Goal: Find specific fact: Find contact information

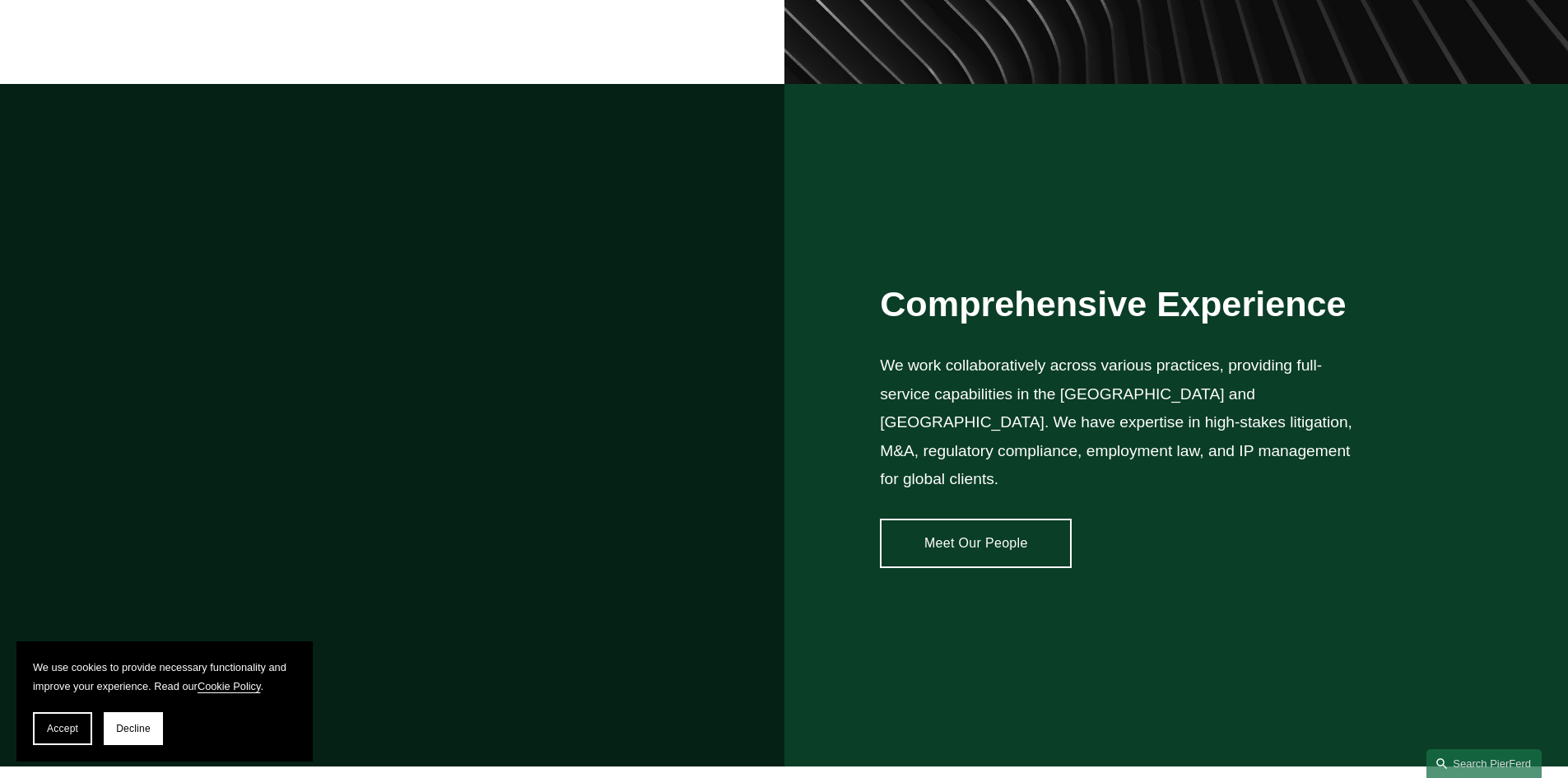
scroll to position [1646, 0]
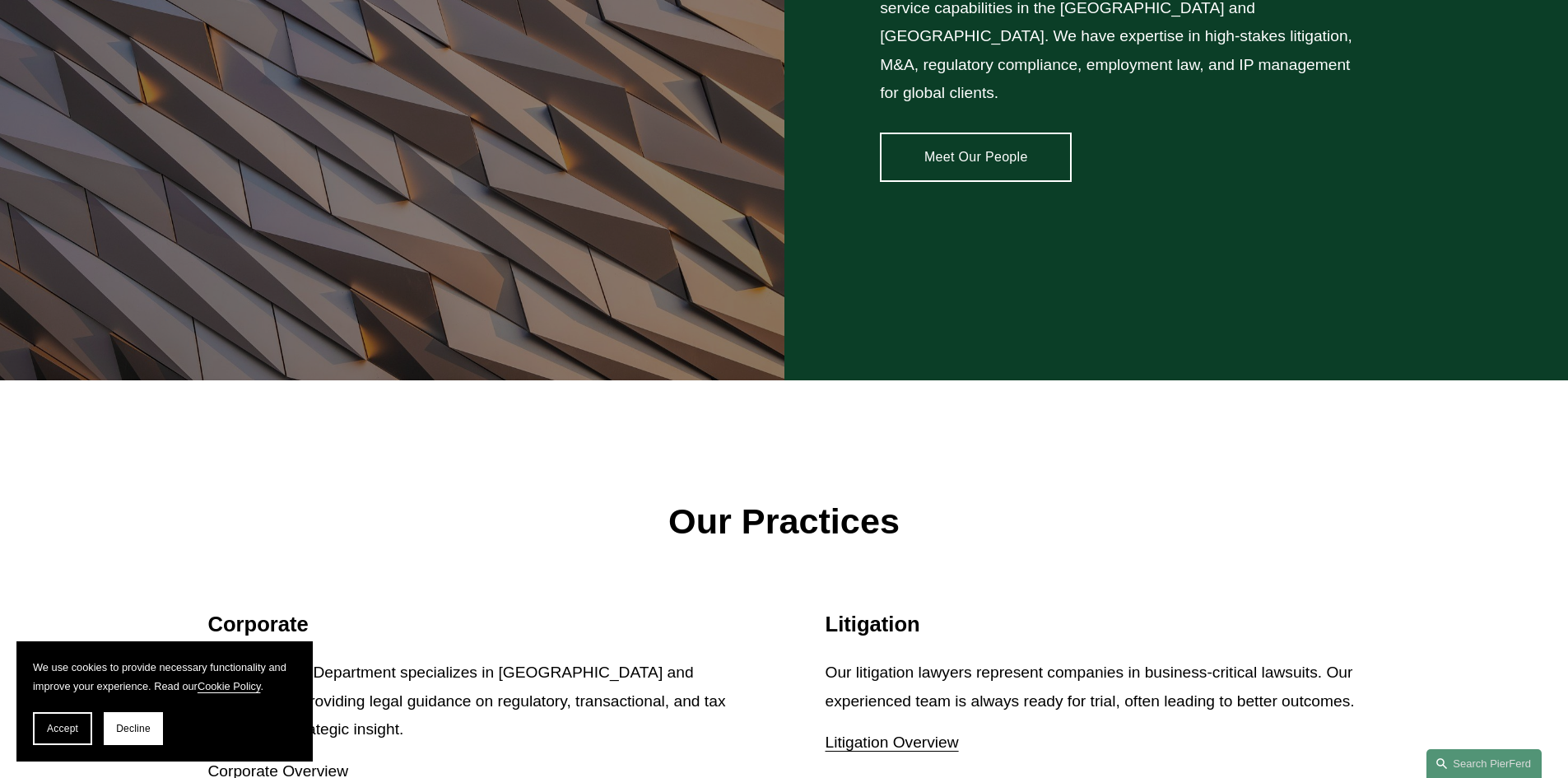
drag, startPoint x: 66, startPoint y: 722, endPoint x: 98, endPoint y: 706, distance: 35.8
click at [66, 722] on button "Accept" at bounding box center [62, 728] width 59 height 33
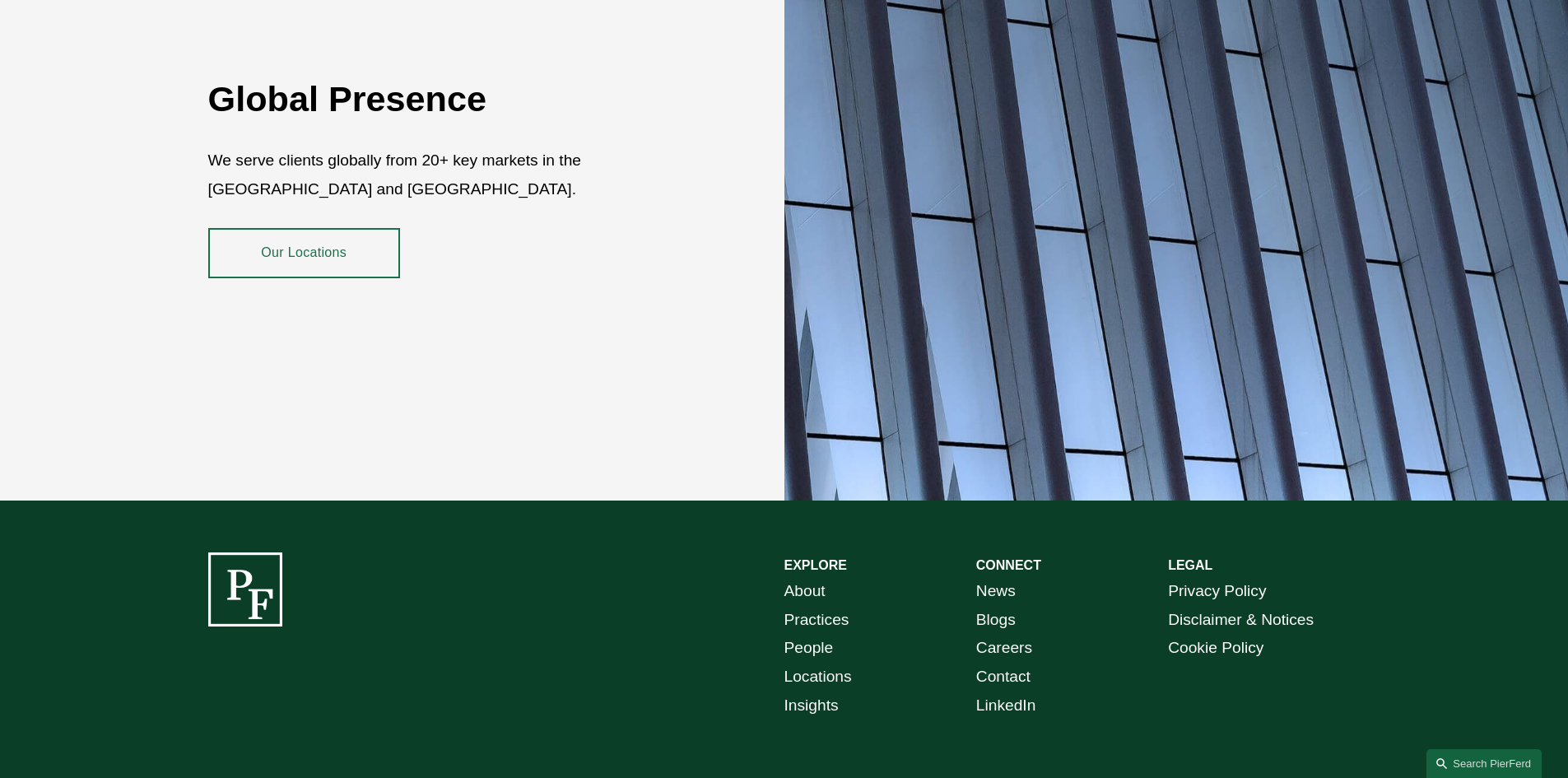
scroll to position [3010, 0]
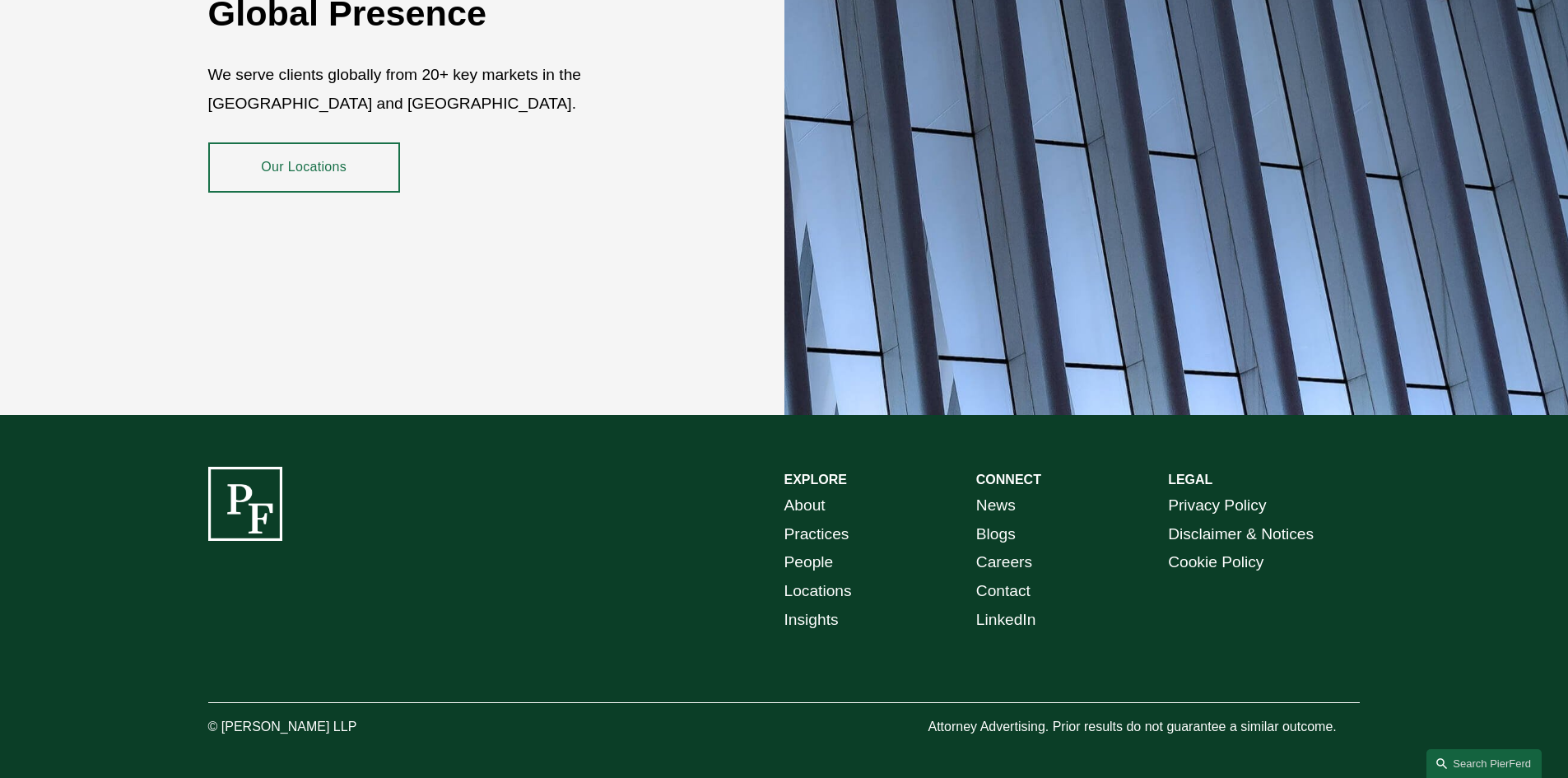
click at [1014, 576] on link "Contact" at bounding box center [1003, 591] width 55 height 29
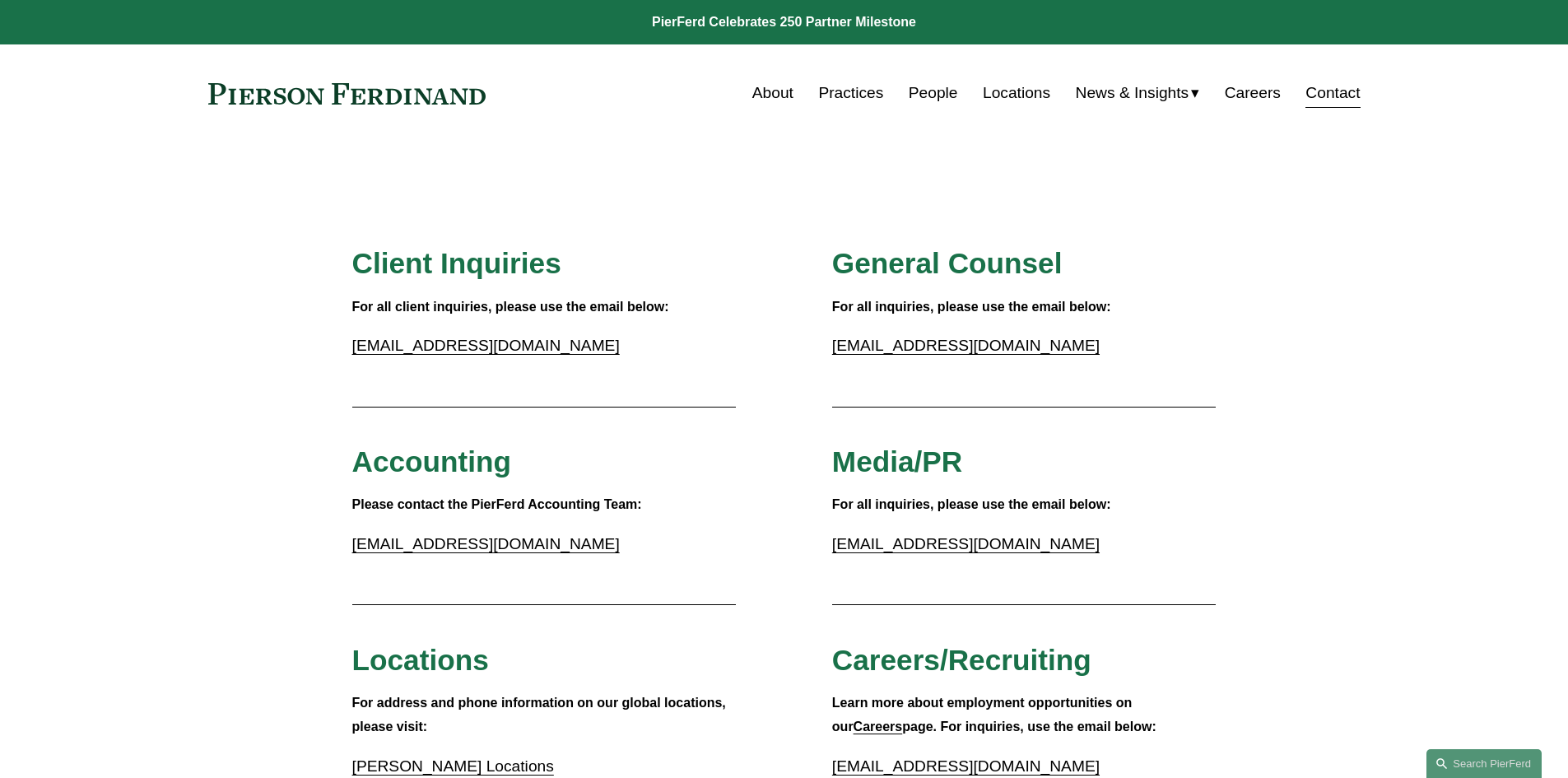
click at [1009, 102] on link "Locations" at bounding box center [1016, 93] width 67 height 31
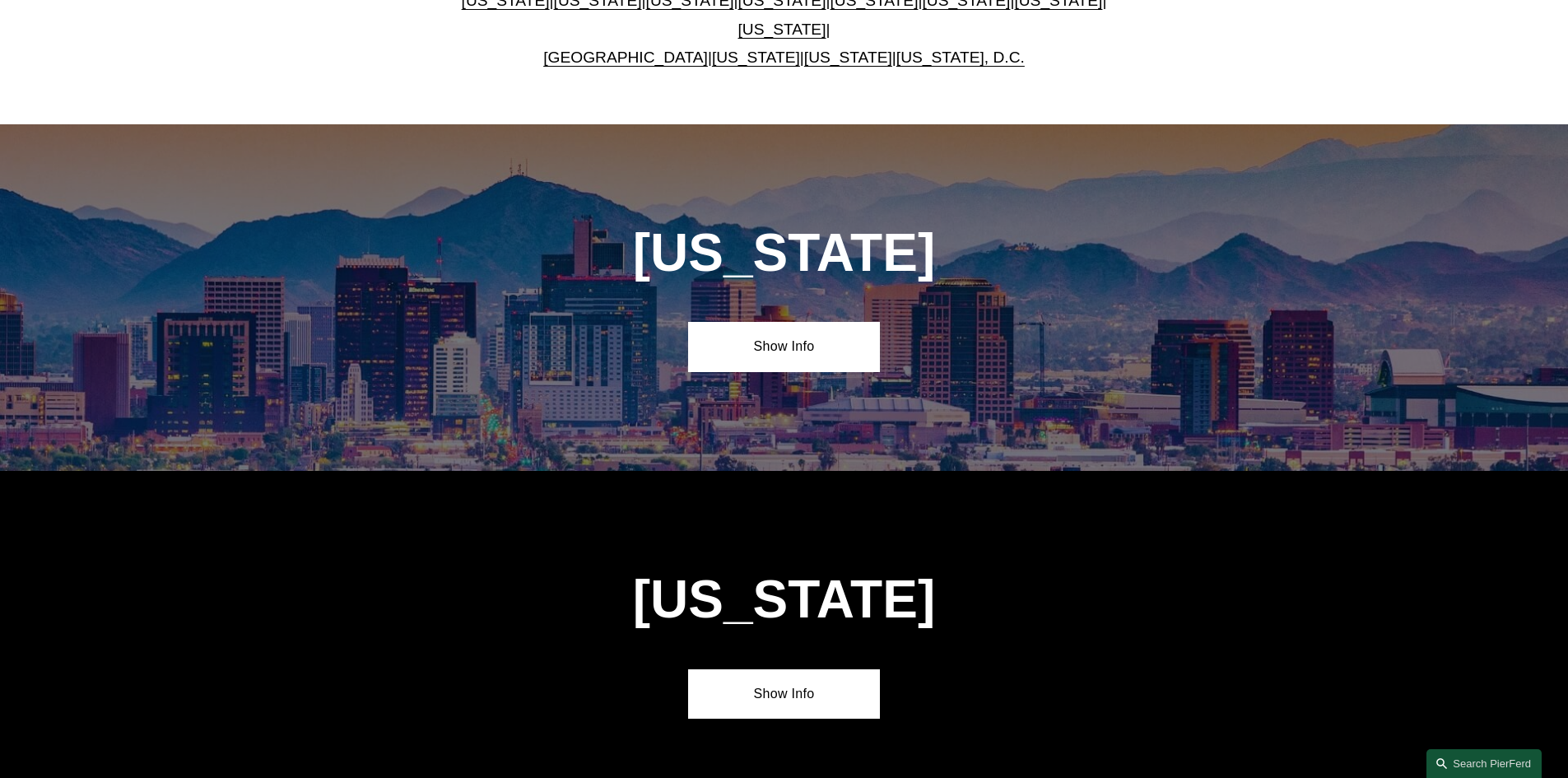
scroll to position [412, 0]
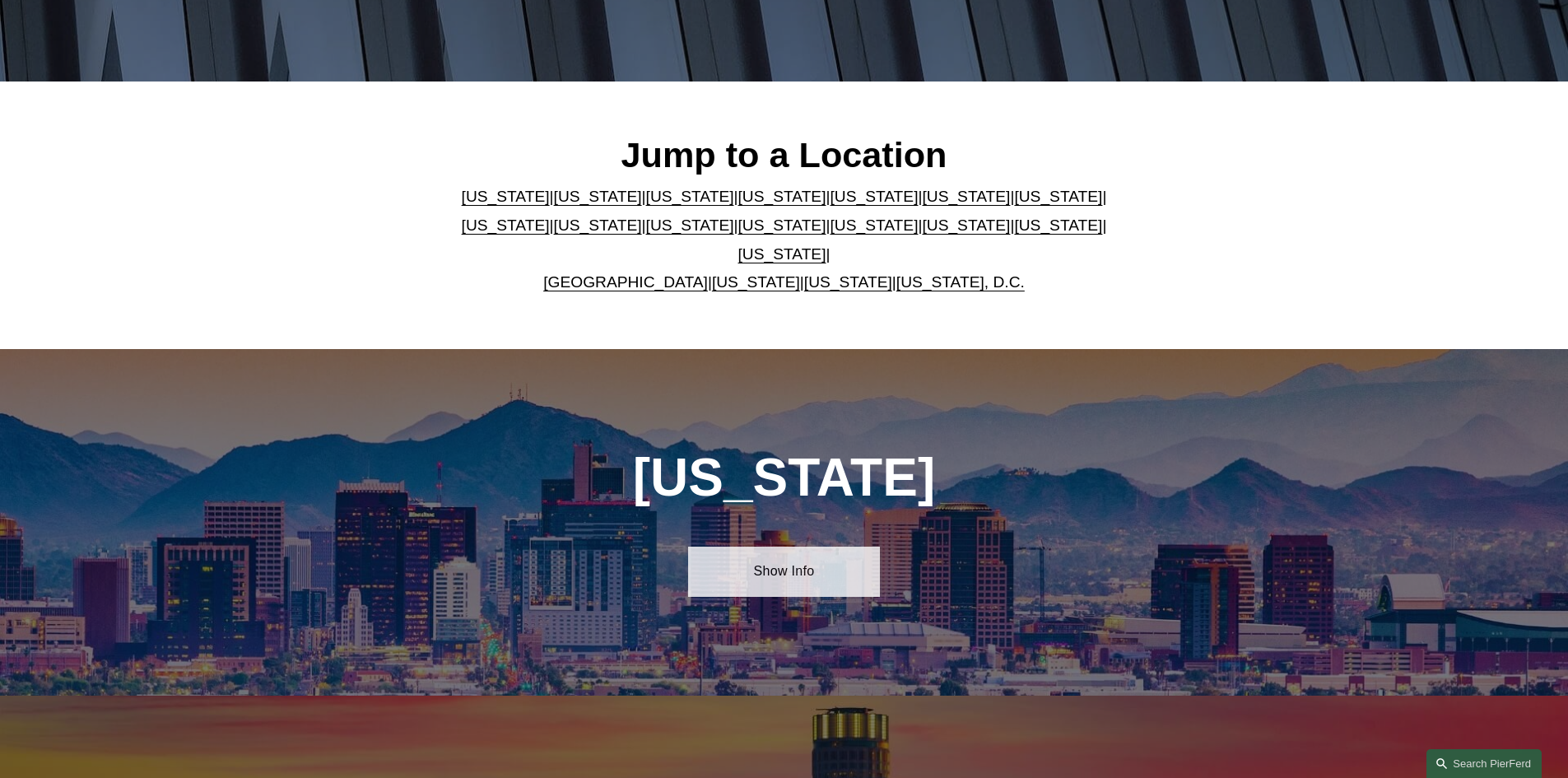
click at [749, 560] on link "Show Info" at bounding box center [783, 571] width 192 height 50
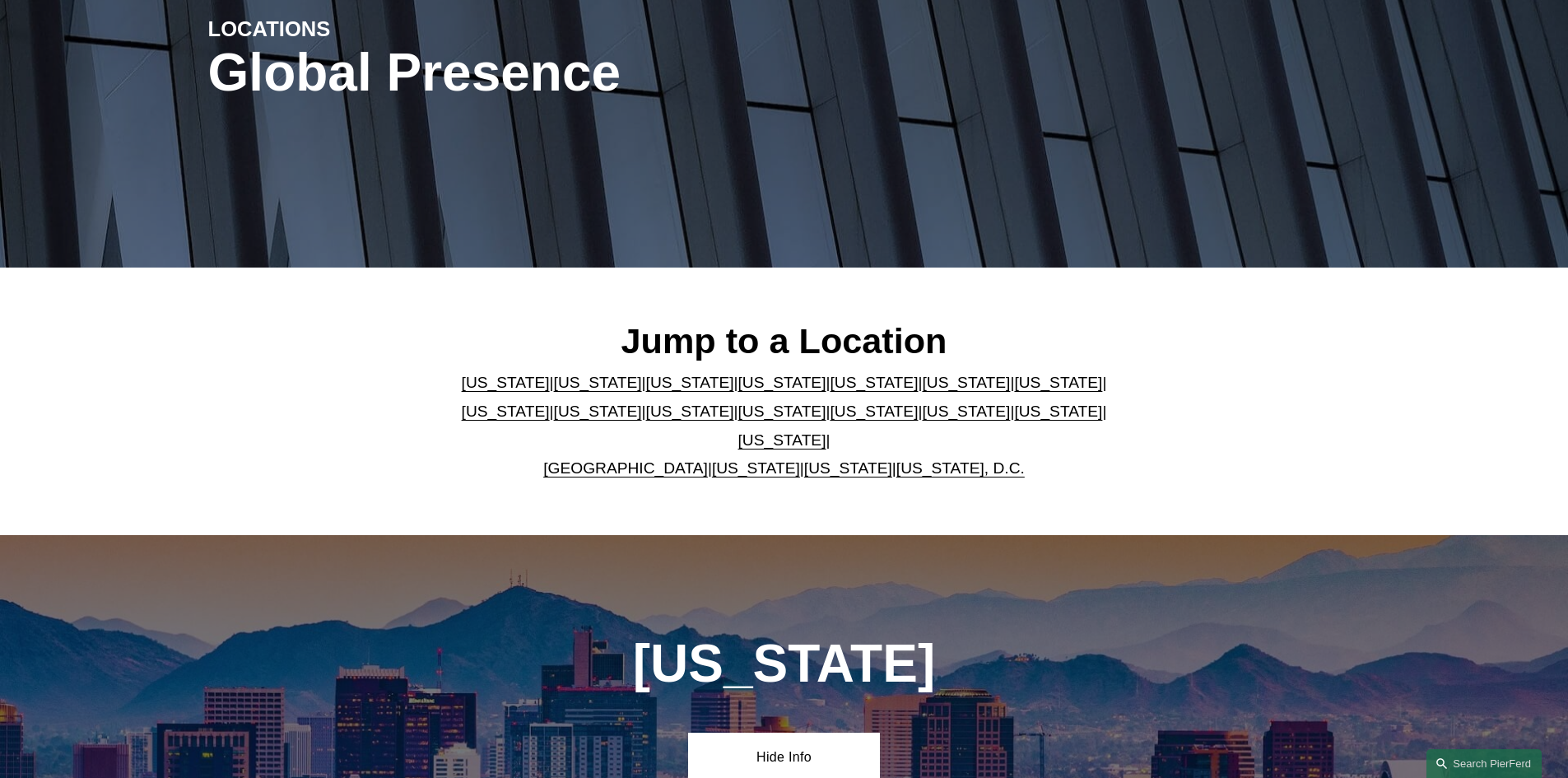
scroll to position [0, 0]
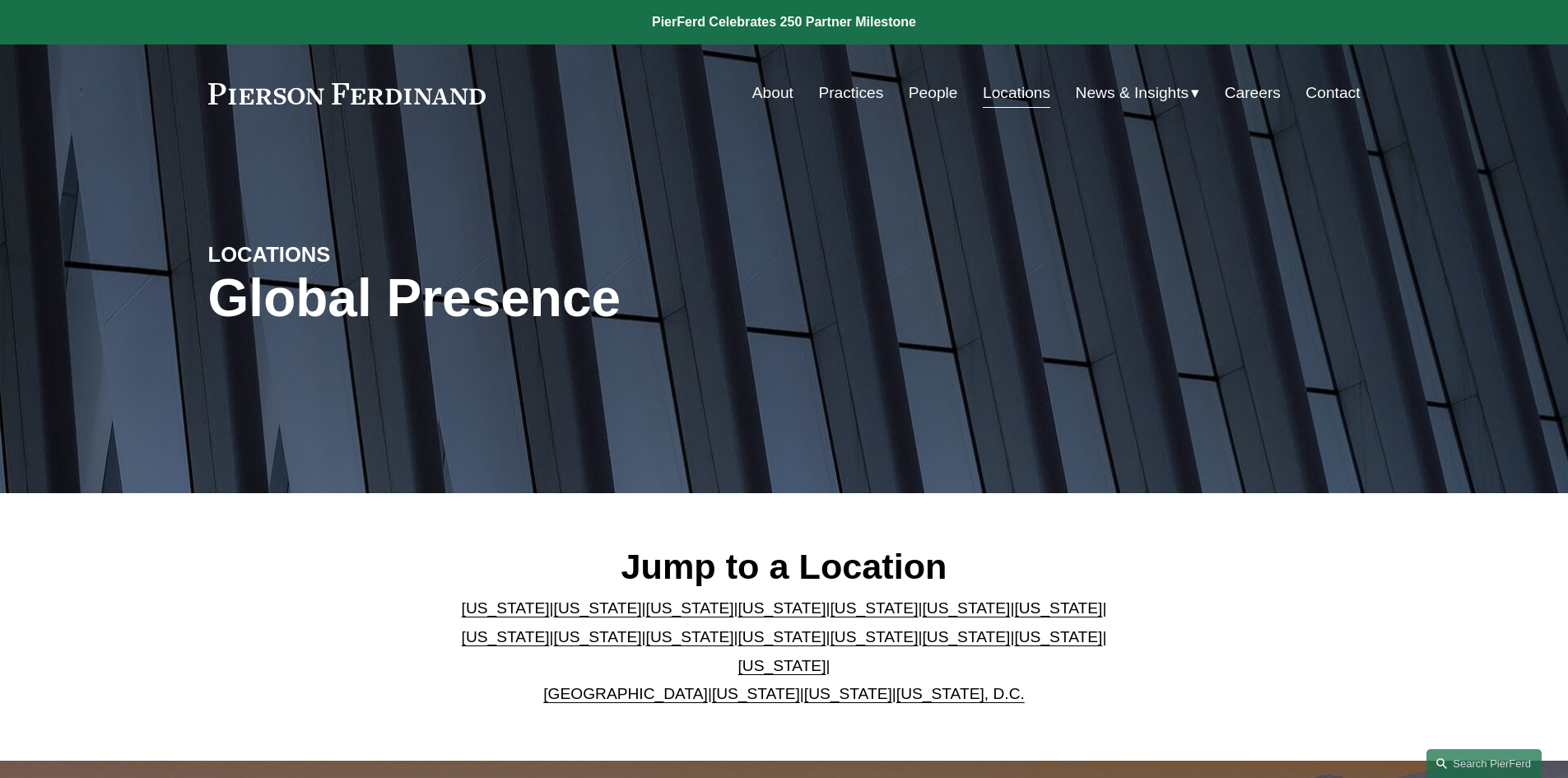
click at [1330, 92] on link "Contact" at bounding box center [1332, 93] width 55 height 31
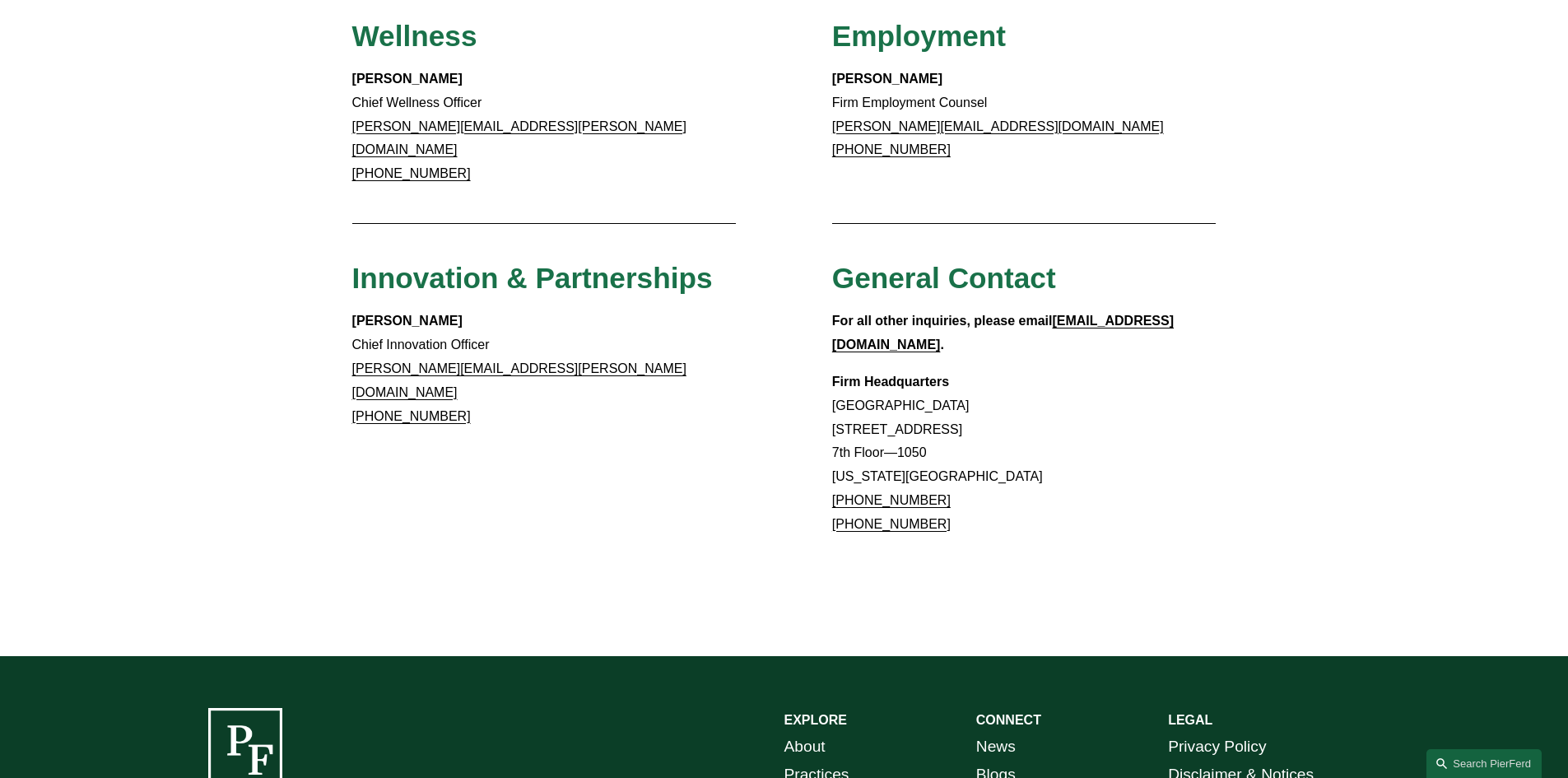
scroll to position [1510, 0]
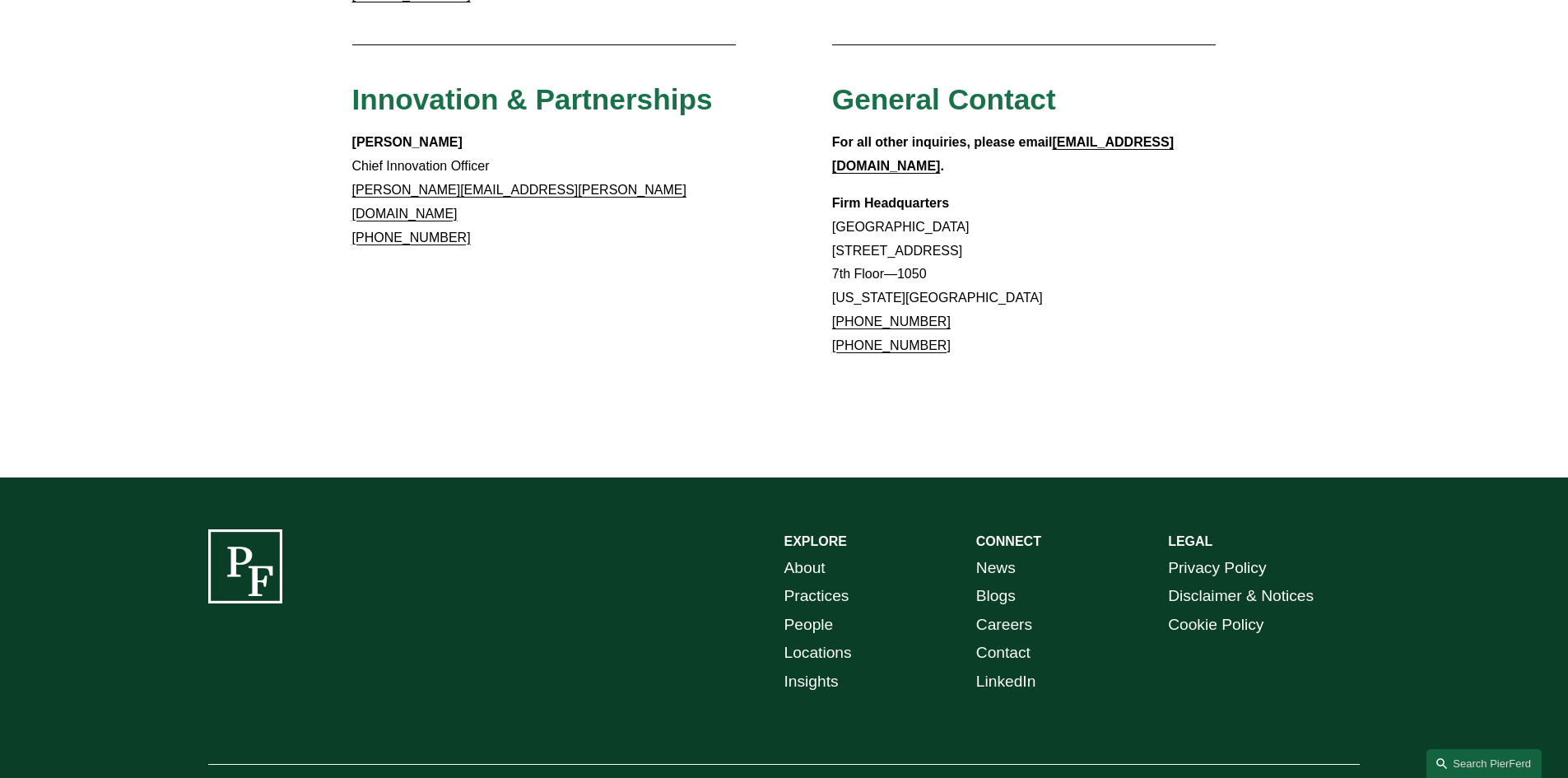
click at [818, 639] on link "Locations" at bounding box center [817, 653] width 67 height 29
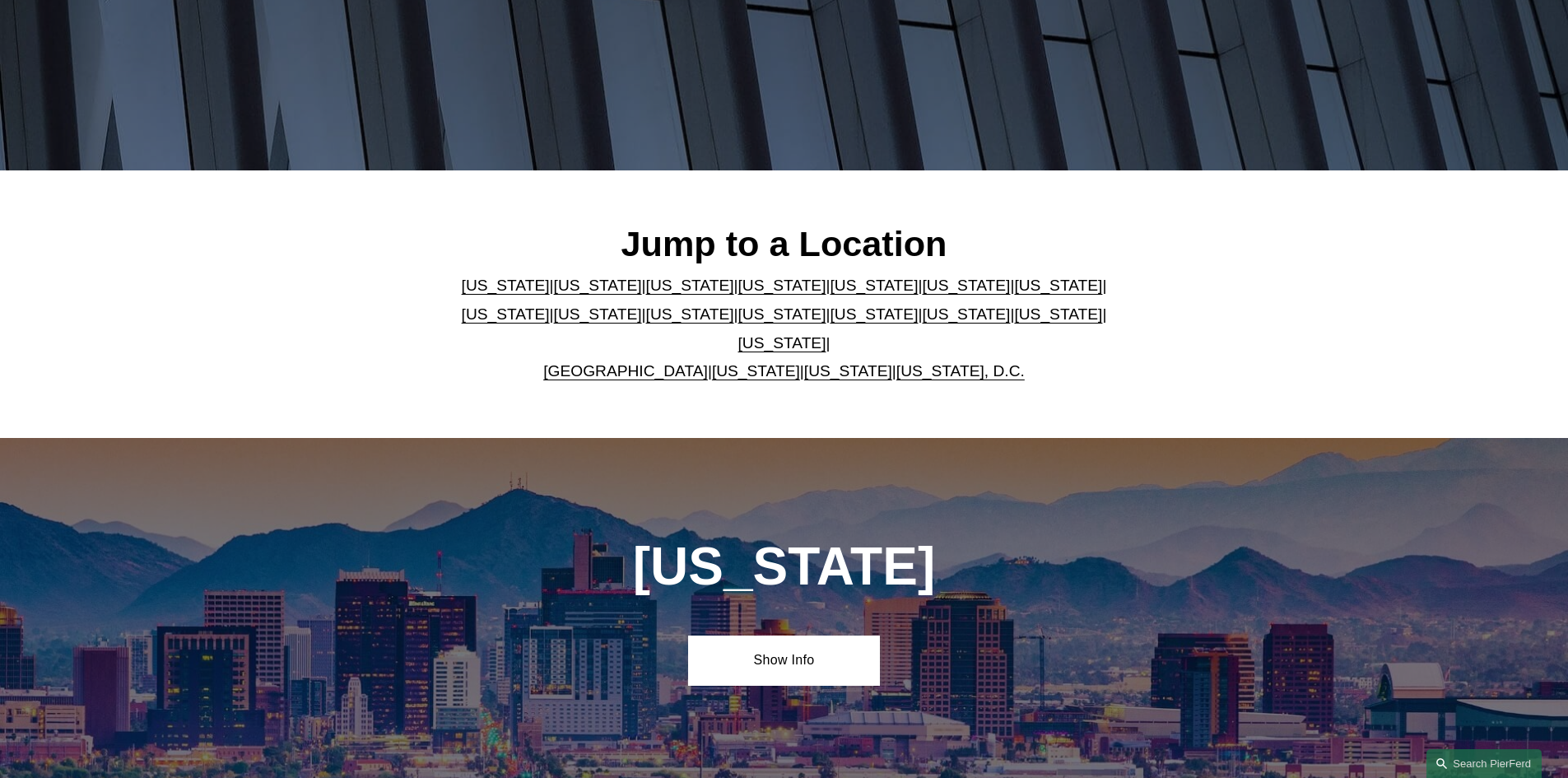
scroll to position [412, 0]
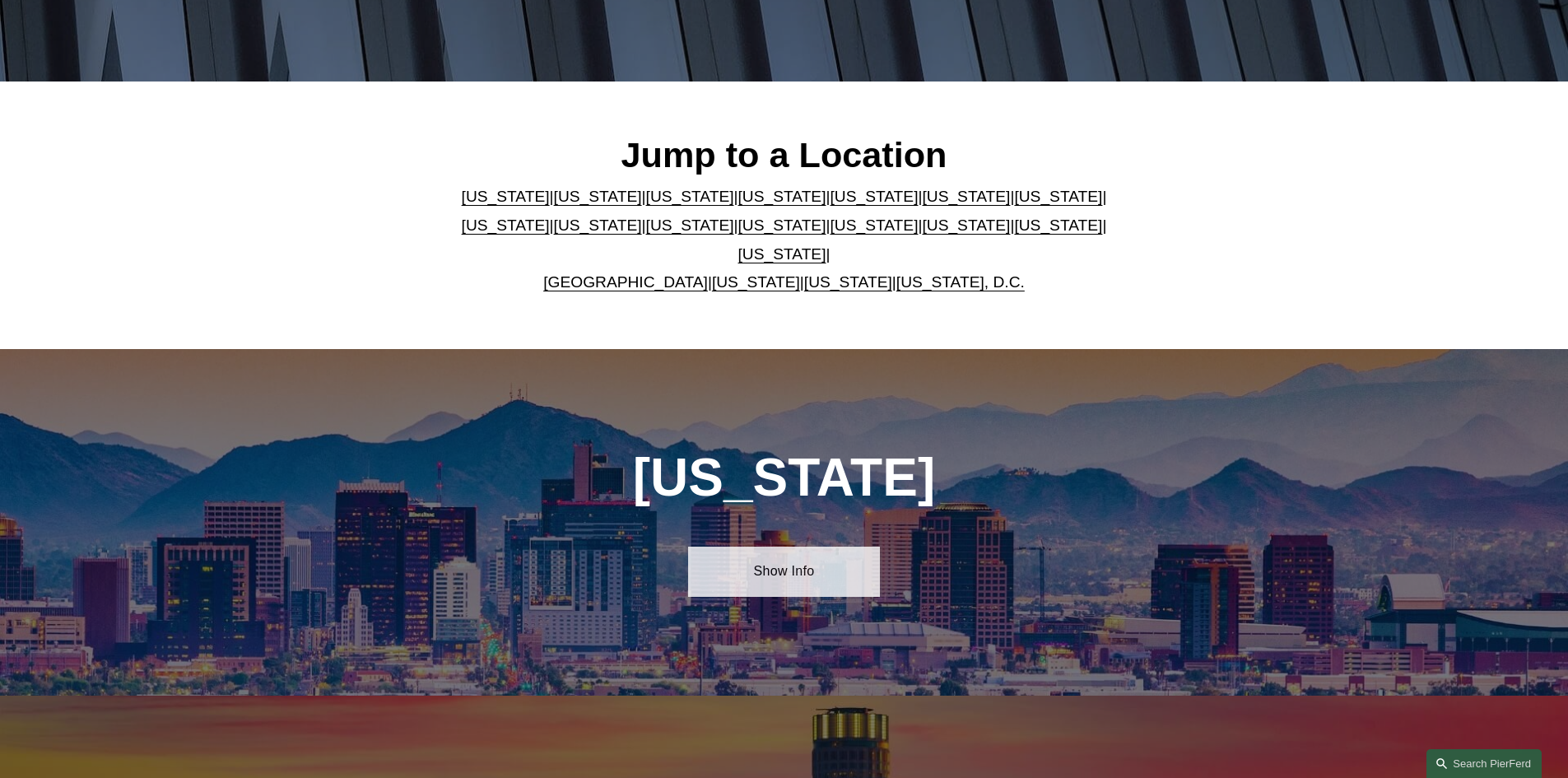
click at [763, 557] on link "Show Info" at bounding box center [783, 571] width 192 height 50
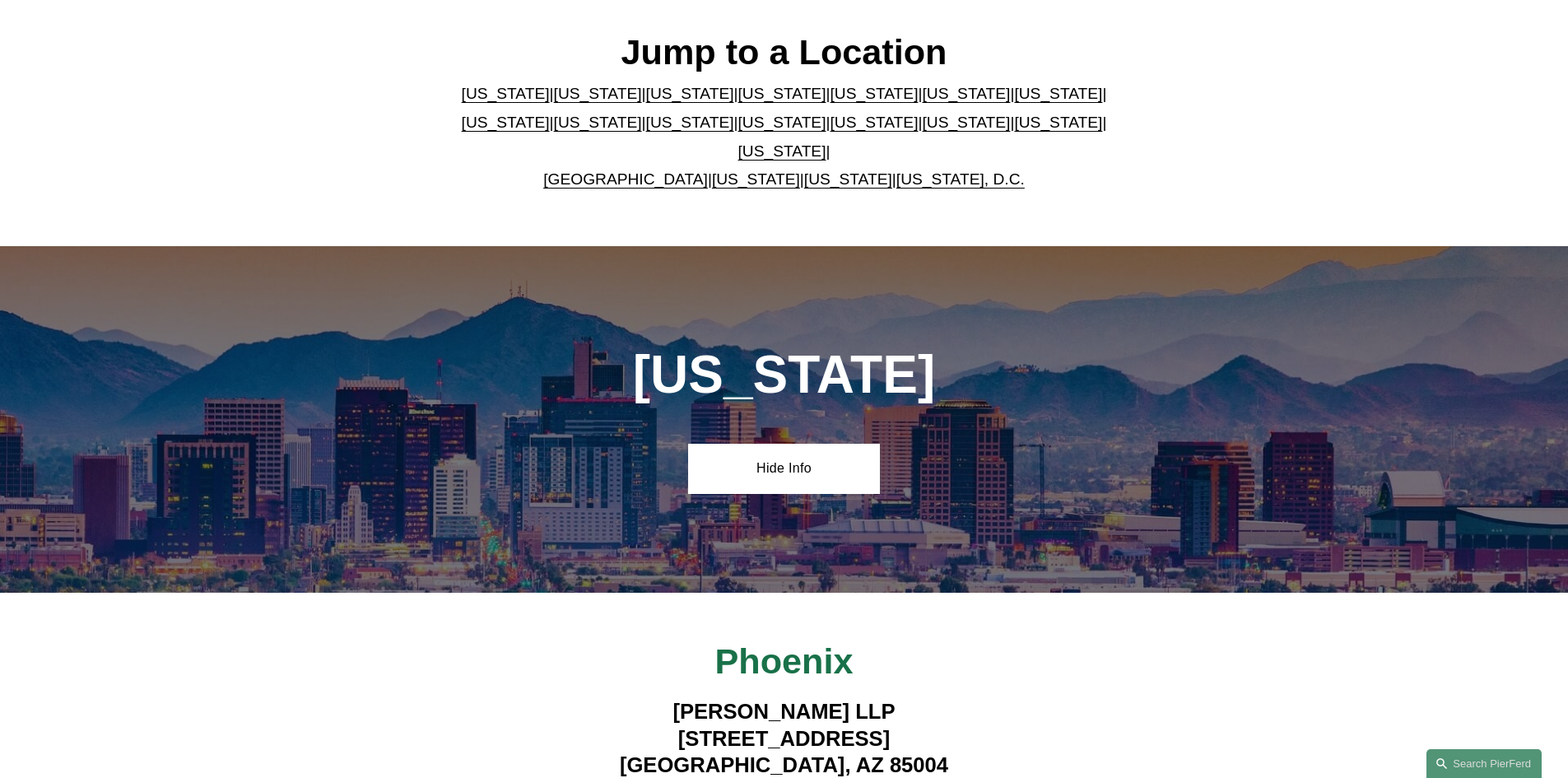
scroll to position [741, 0]
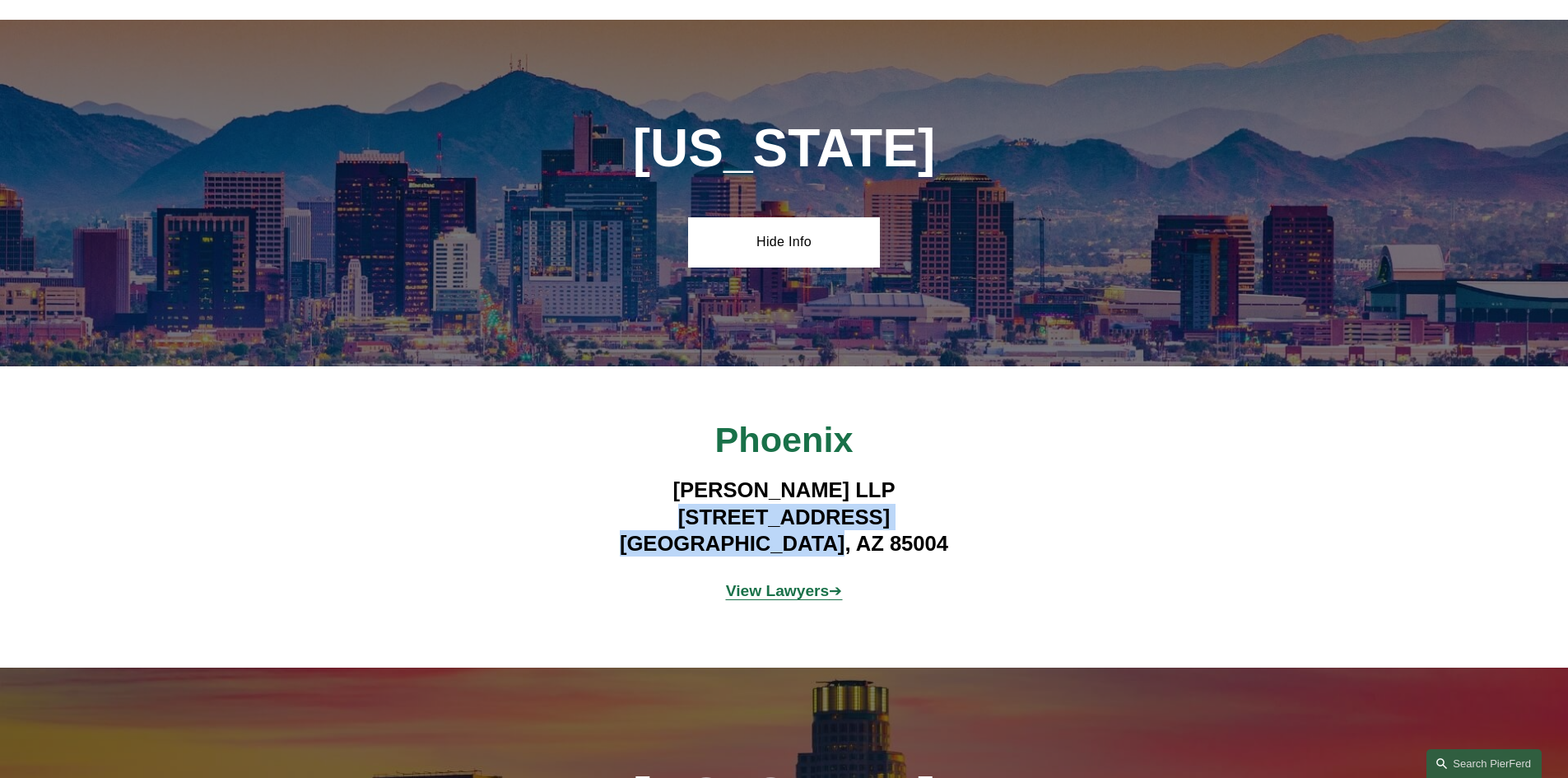
drag, startPoint x: 625, startPoint y: 504, endPoint x: 877, endPoint y: 530, distance: 253.3
click at [877, 530] on h4 "[PERSON_NAME] LLP [STREET_ADDRESS]" at bounding box center [784, 516] width 480 height 80
copy h4 "[STREET_ADDRESS]"
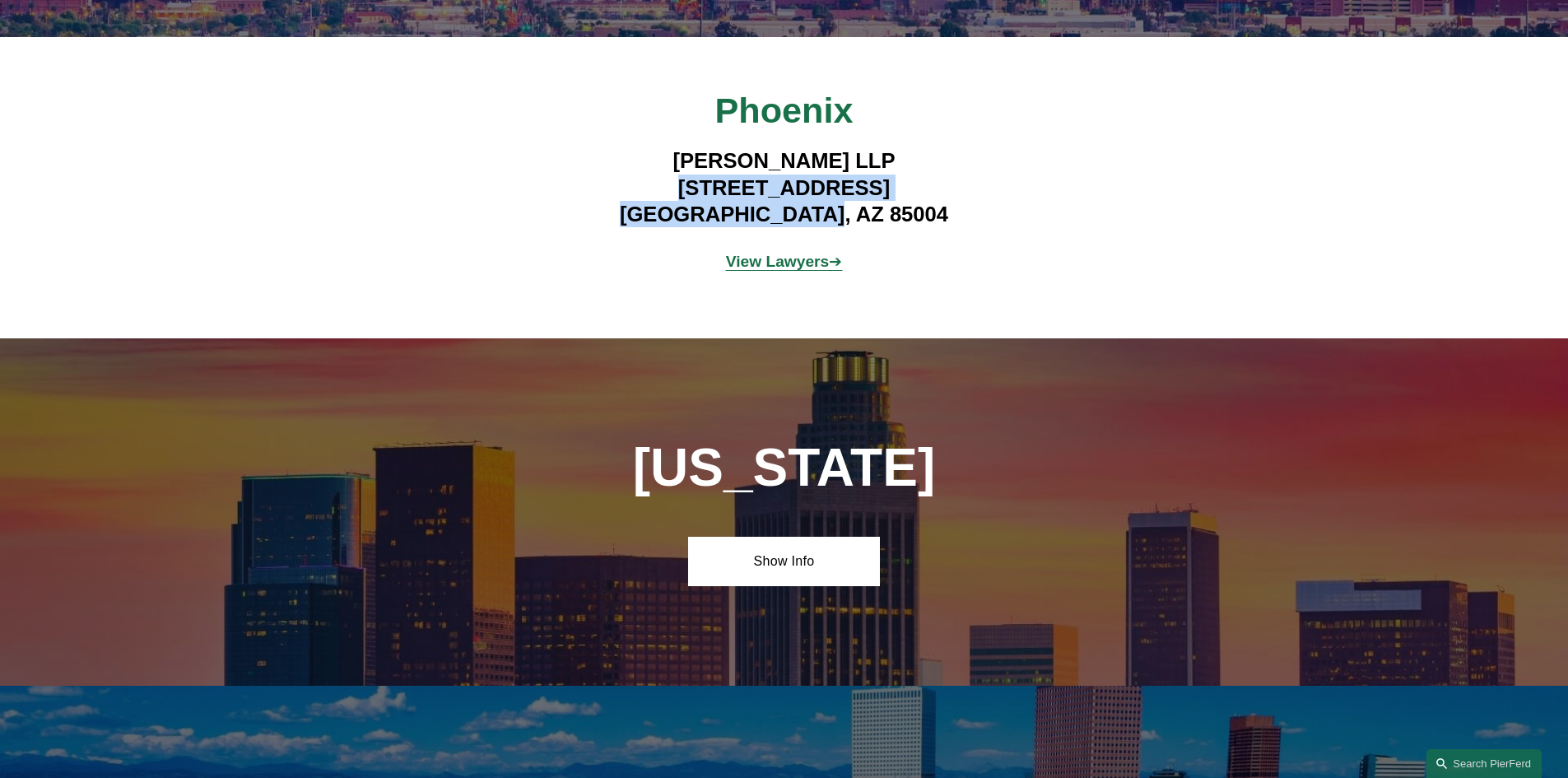
scroll to position [1316, 0]
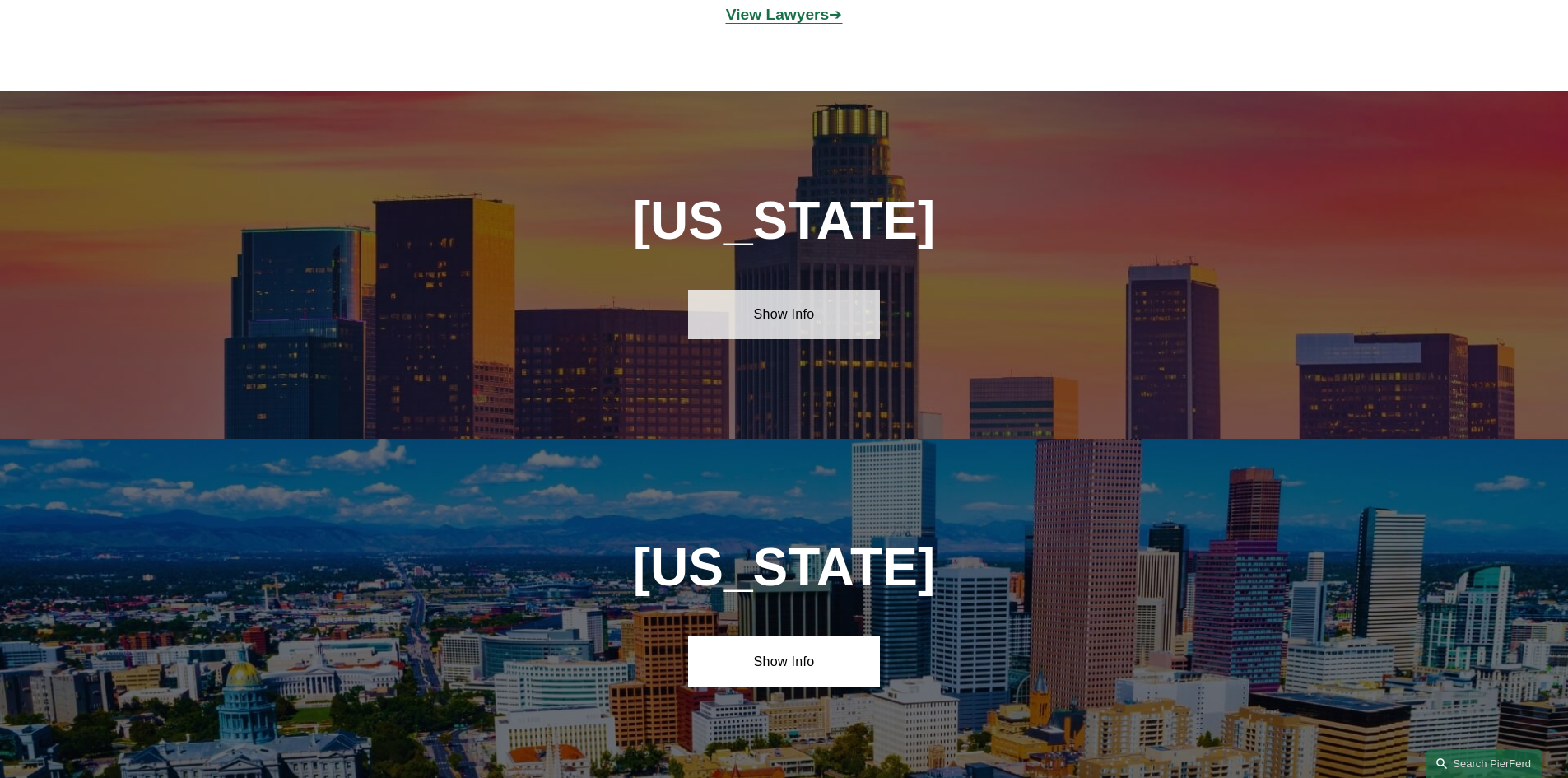
click at [804, 313] on link "Show Info" at bounding box center [783, 314] width 192 height 50
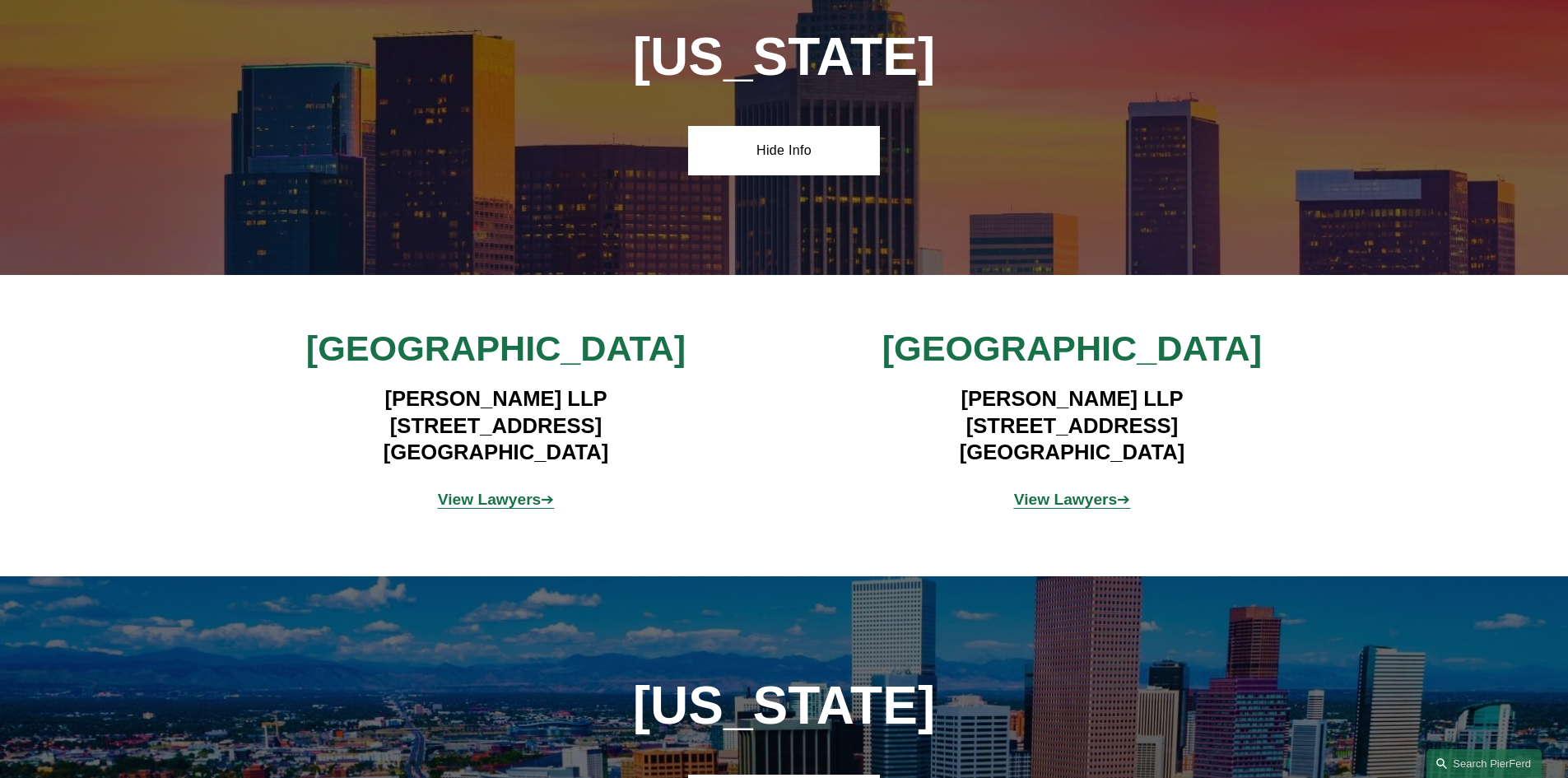
scroll to position [1481, 0]
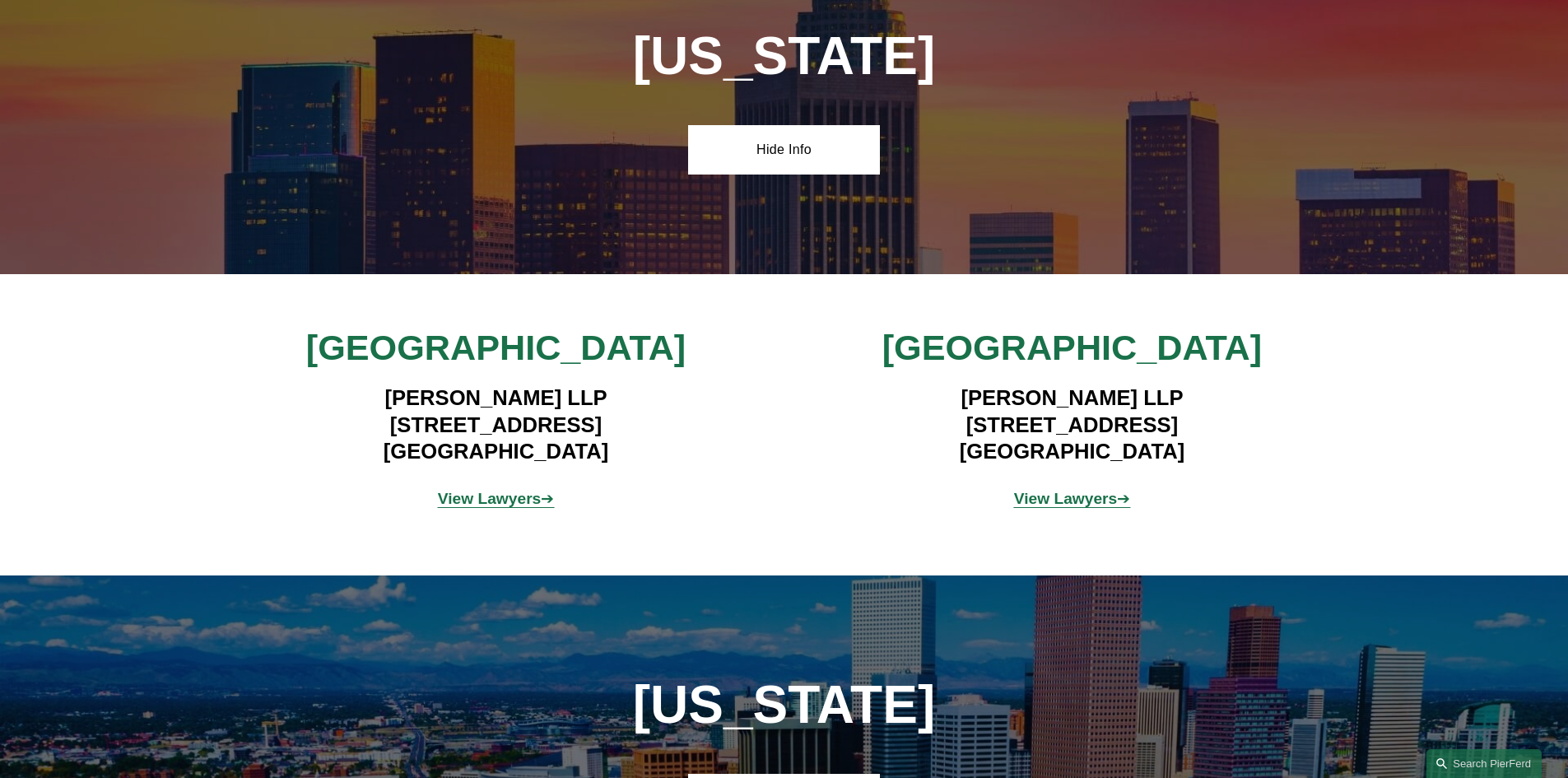
drag, startPoint x: 367, startPoint y: 421, endPoint x: 642, endPoint y: 449, distance: 276.4
click at [642, 449] on h4 "[PERSON_NAME] LLP [STREET_ADDRESS]" at bounding box center [496, 425] width 480 height 80
copy h4 "[STREET_ADDRESS]"
drag, startPoint x: 938, startPoint y: 422, endPoint x: 1213, endPoint y: 449, distance: 276.3
click at [1213, 449] on h4 "[PERSON_NAME] LLP [STREET_ADDRESS]" at bounding box center [1071, 425] width 480 height 80
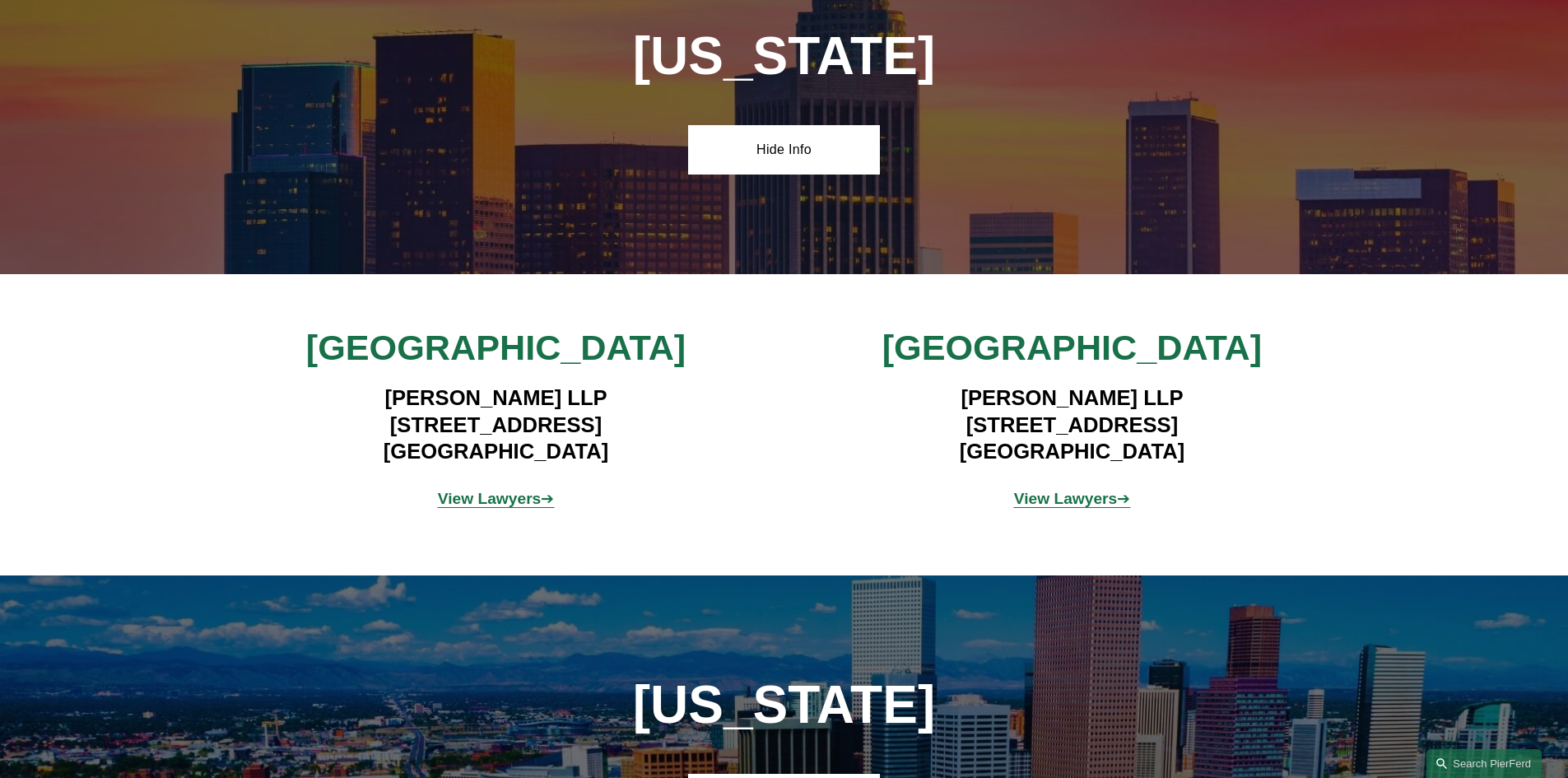
copy h4 "[STREET_ADDRESS]"
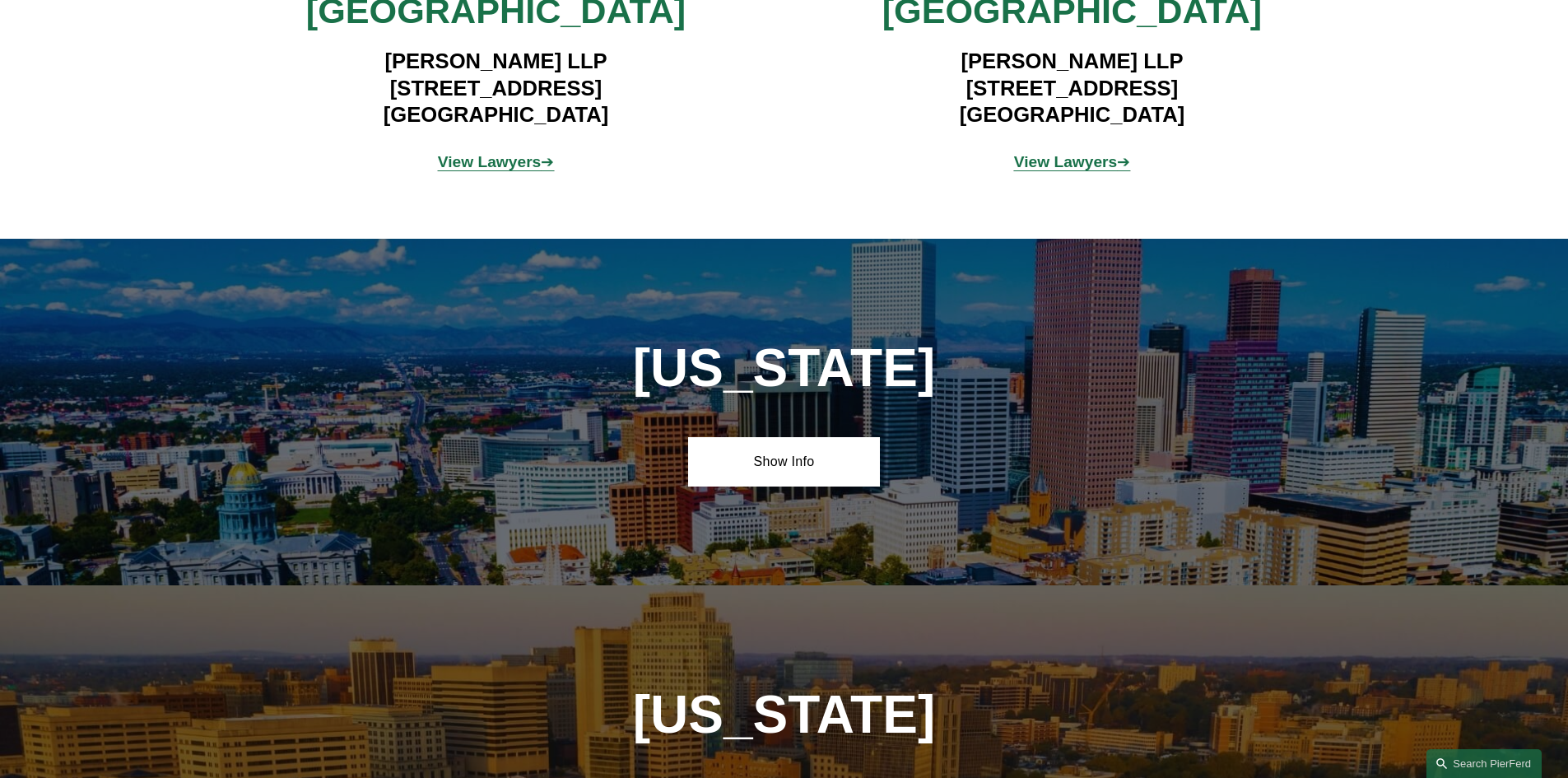
scroll to position [1893, 0]
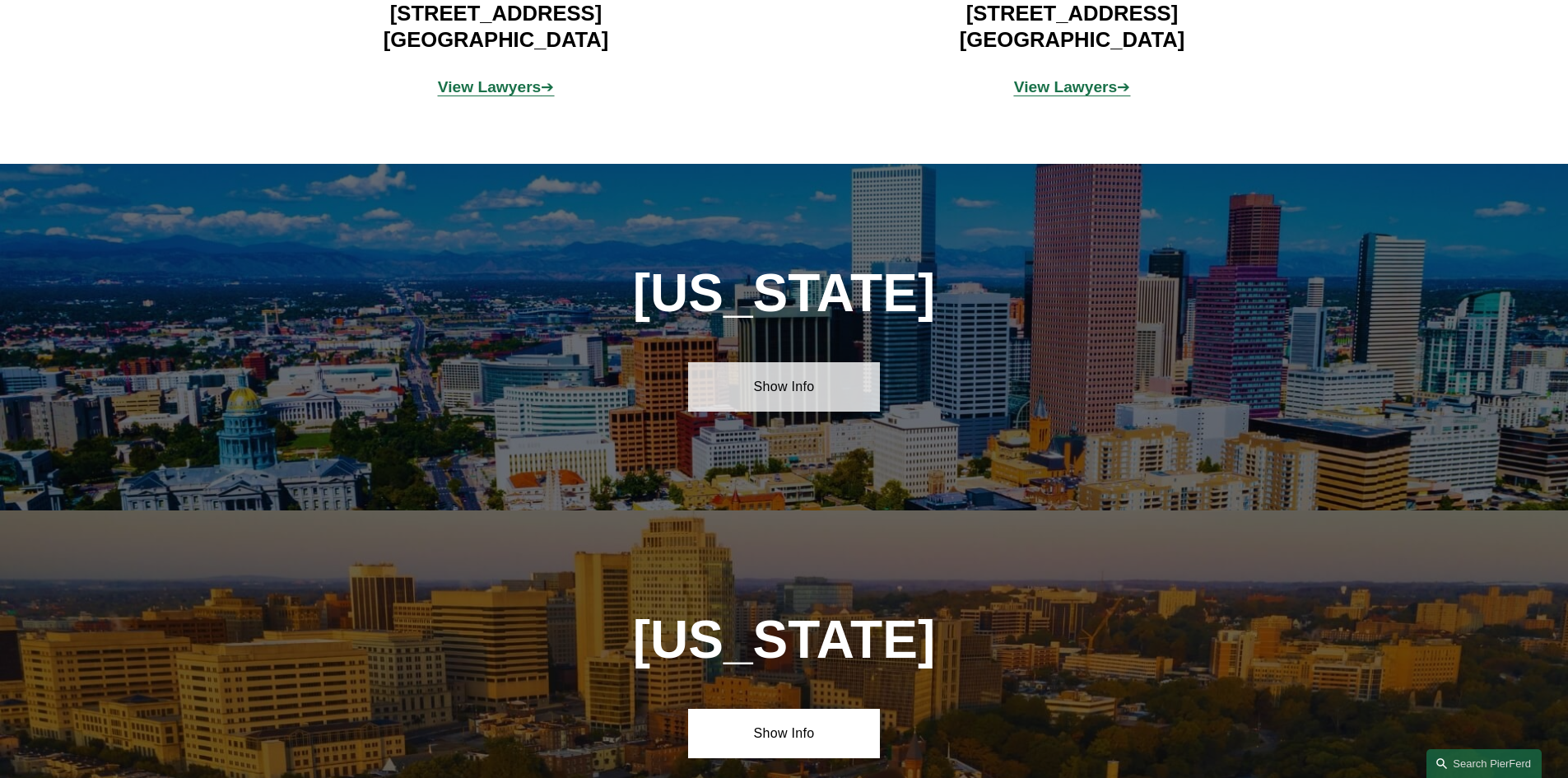
click at [775, 362] on link "Show Info" at bounding box center [783, 387] width 192 height 50
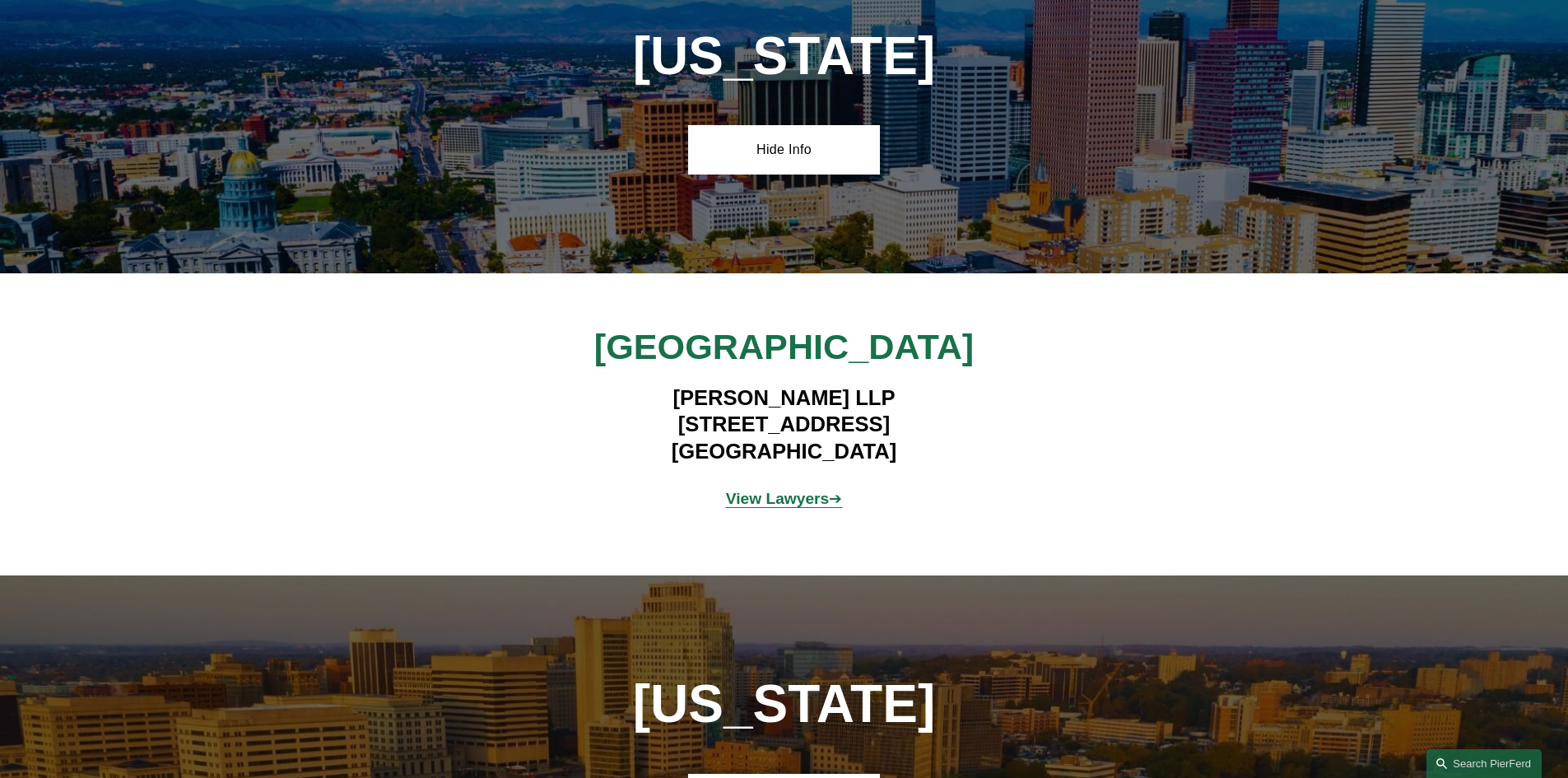
scroll to position [2139, 0]
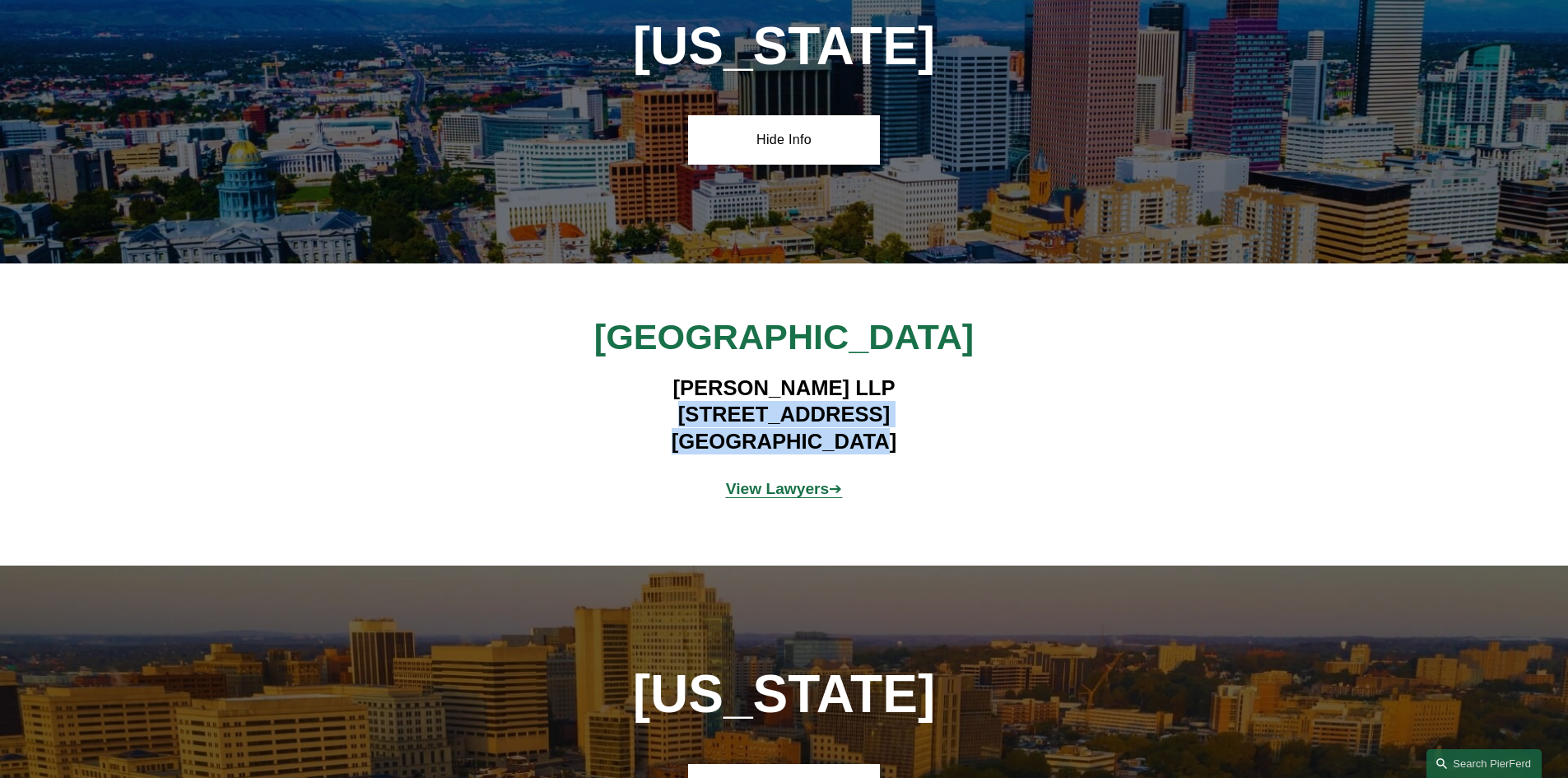
drag, startPoint x: 636, startPoint y: 406, endPoint x: 919, endPoint y: 438, distance: 284.8
click at [919, 438] on h4 "[PERSON_NAME] LLP [STREET_ADDRESS]" at bounding box center [784, 414] width 480 height 80
copy h4 "[STREET_ADDRESS]"
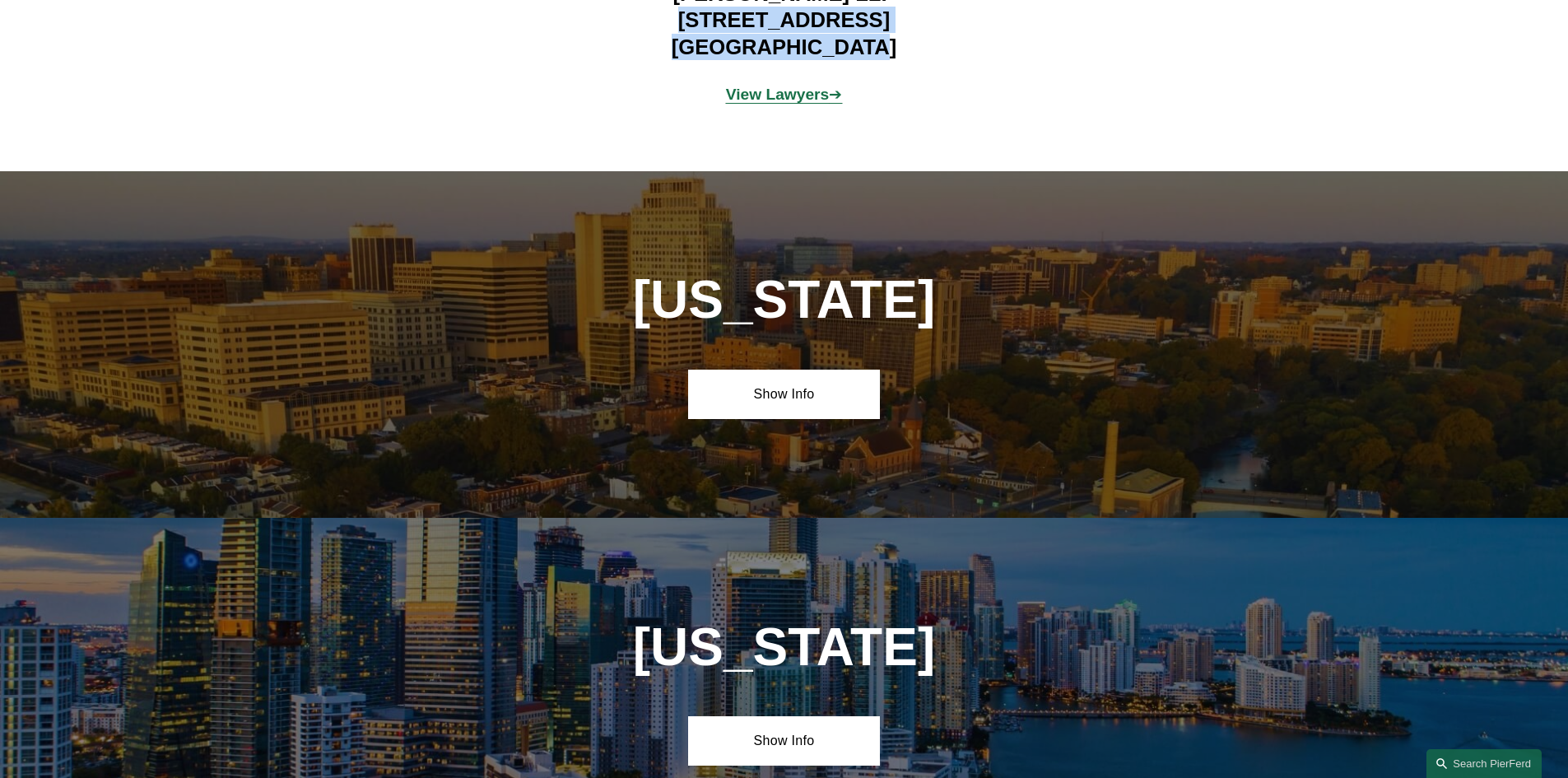
scroll to position [2551, 0]
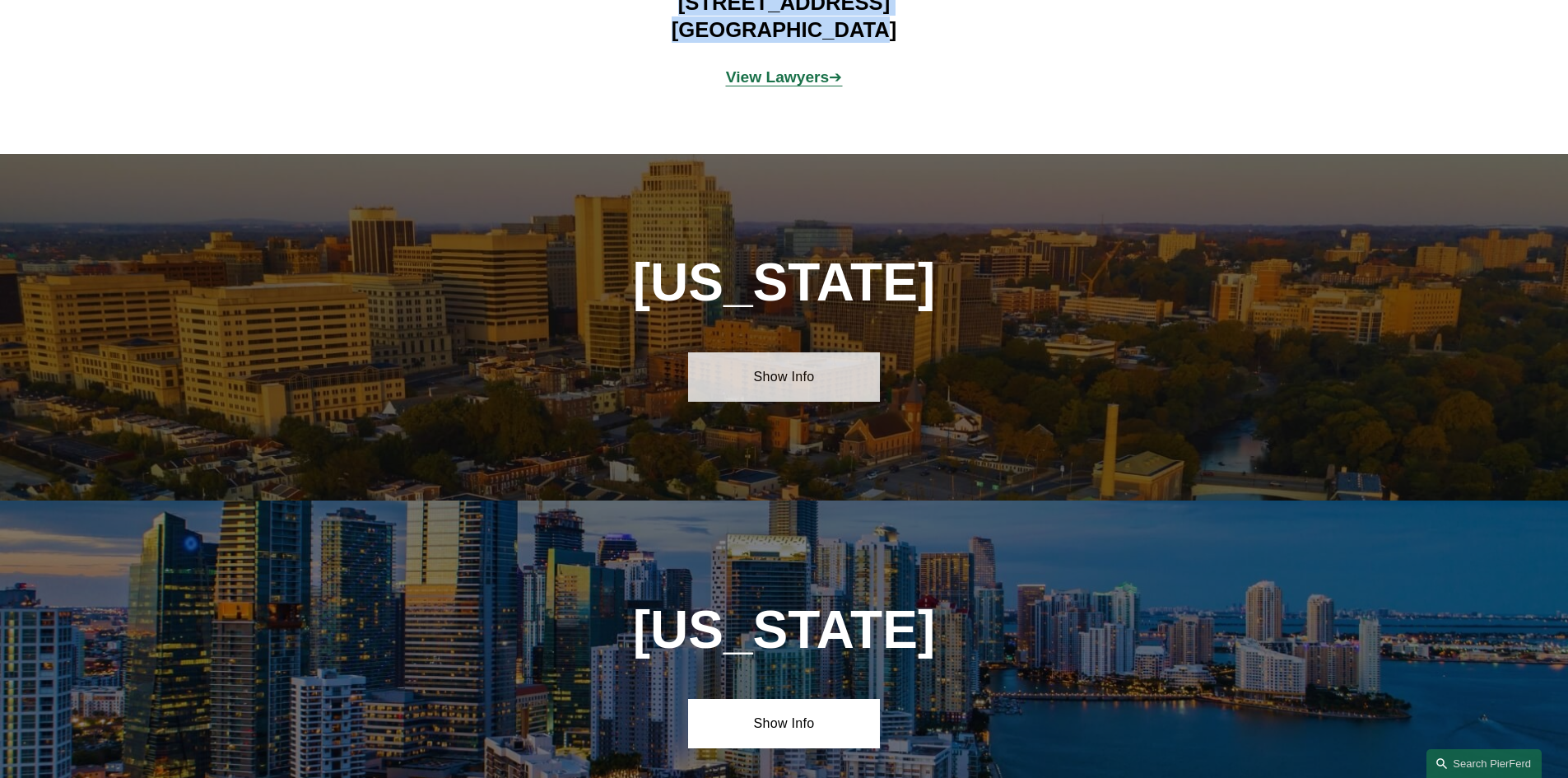
click at [784, 365] on link "Show Info" at bounding box center [783, 377] width 192 height 50
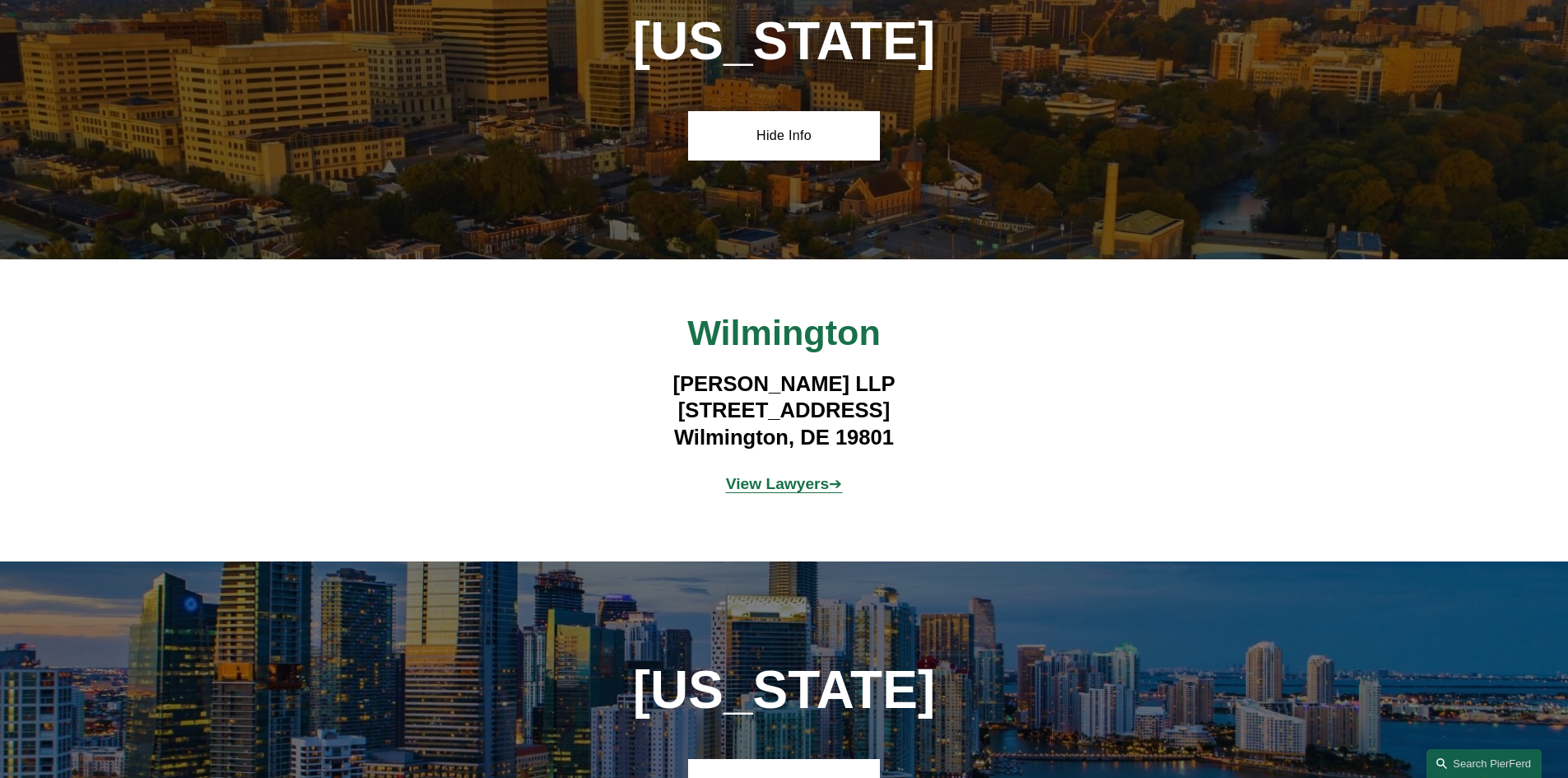
scroll to position [2797, 0]
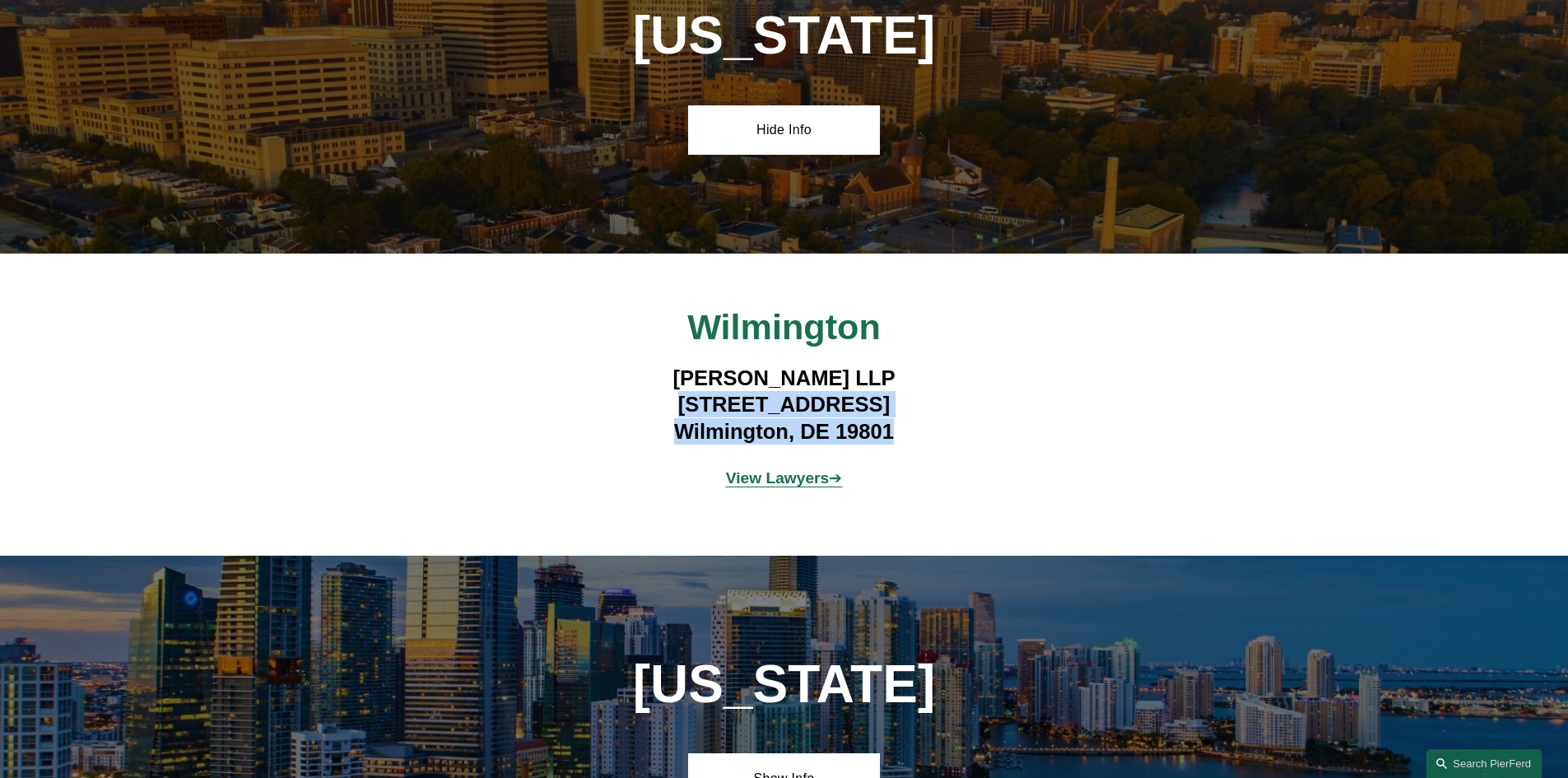
drag, startPoint x: 694, startPoint y: 397, endPoint x: 957, endPoint y: 438, distance: 266.2
click at [957, 438] on div "[PERSON_NAME] LLP [STREET_ADDRESS]" at bounding box center [784, 403] width 480 height 98
copy h4 "[STREET_ADDRESS]"
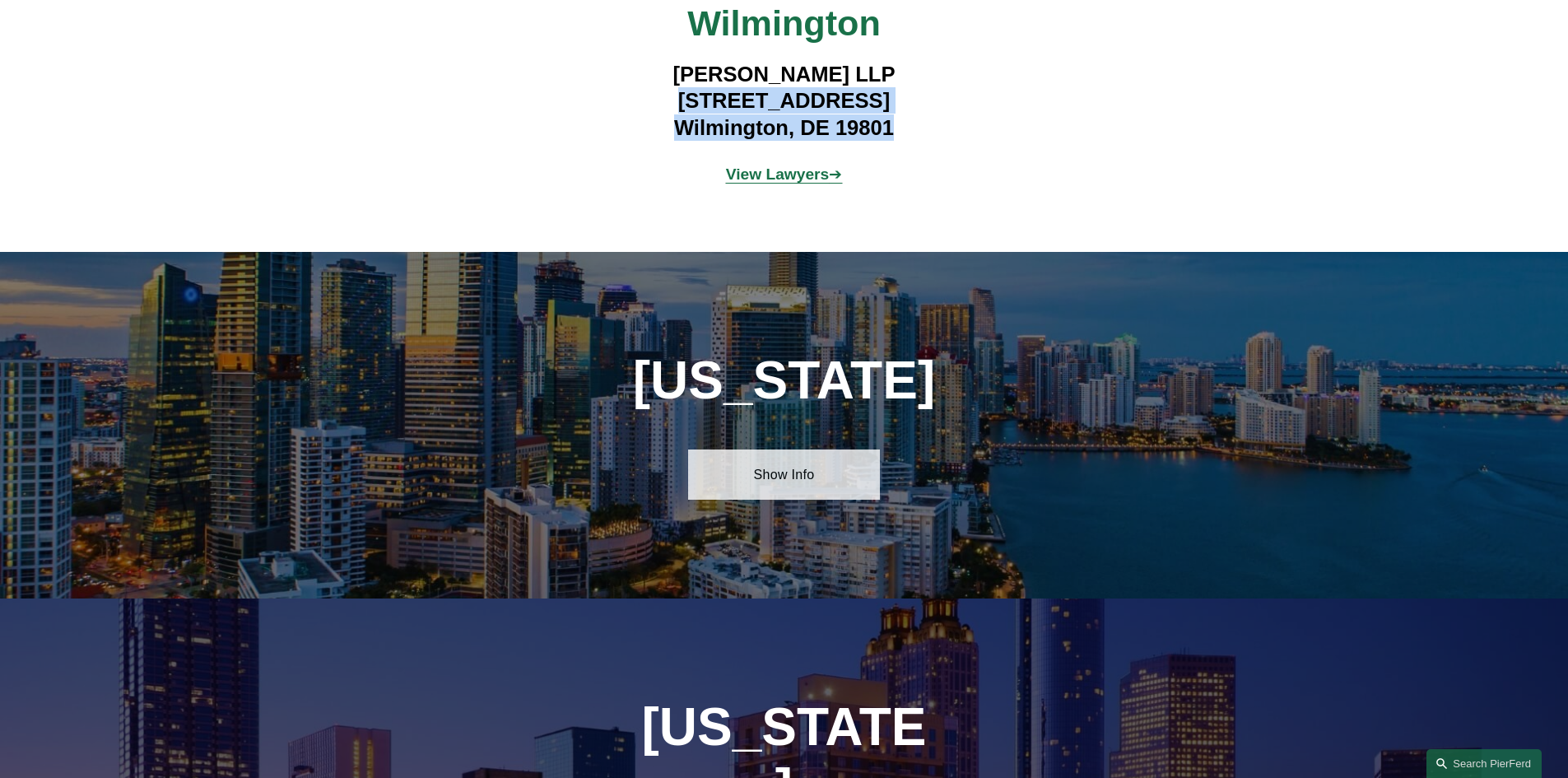
scroll to position [3127, 0]
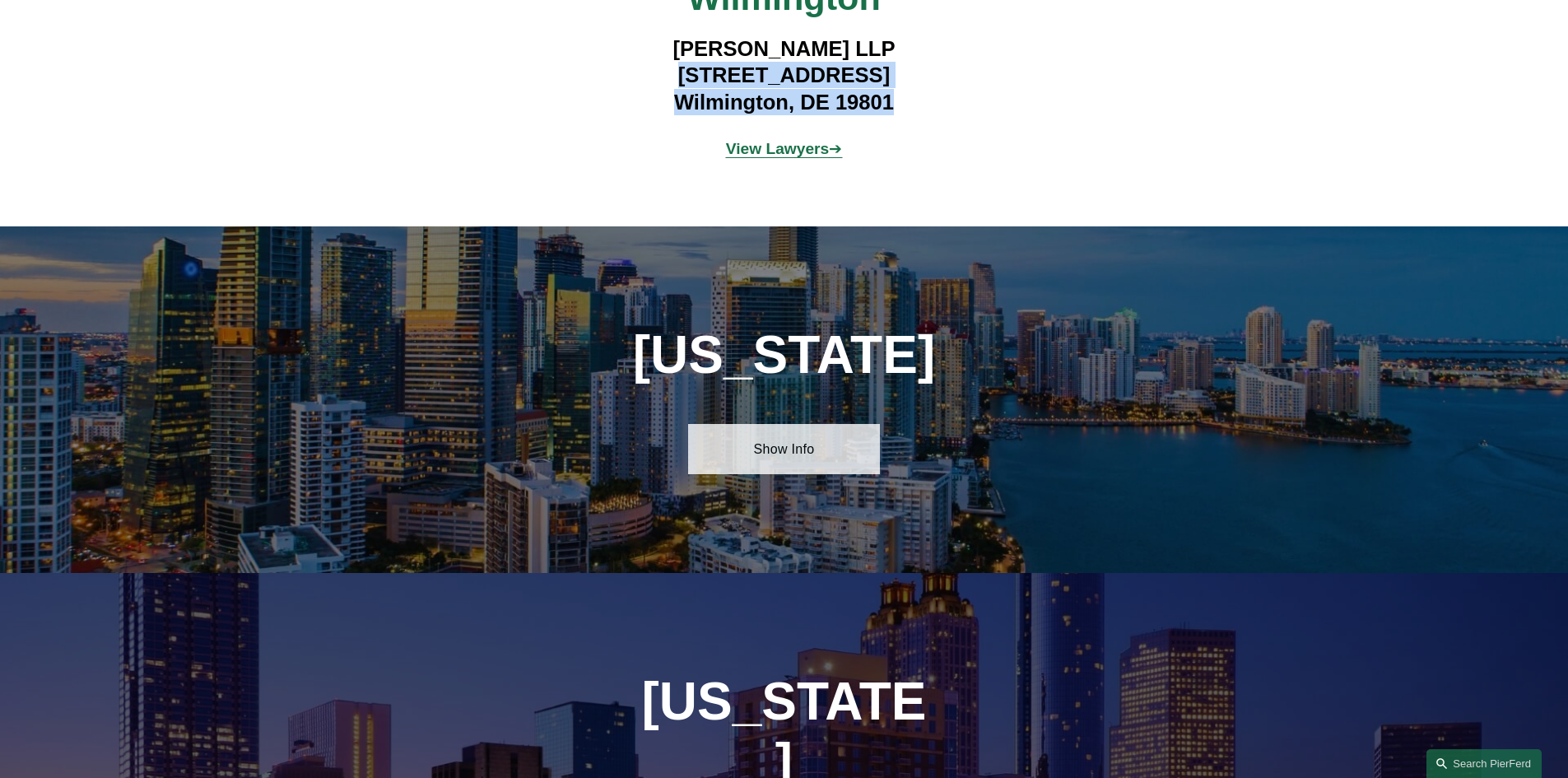
click at [747, 440] on link "Show Info" at bounding box center [783, 448] width 192 height 50
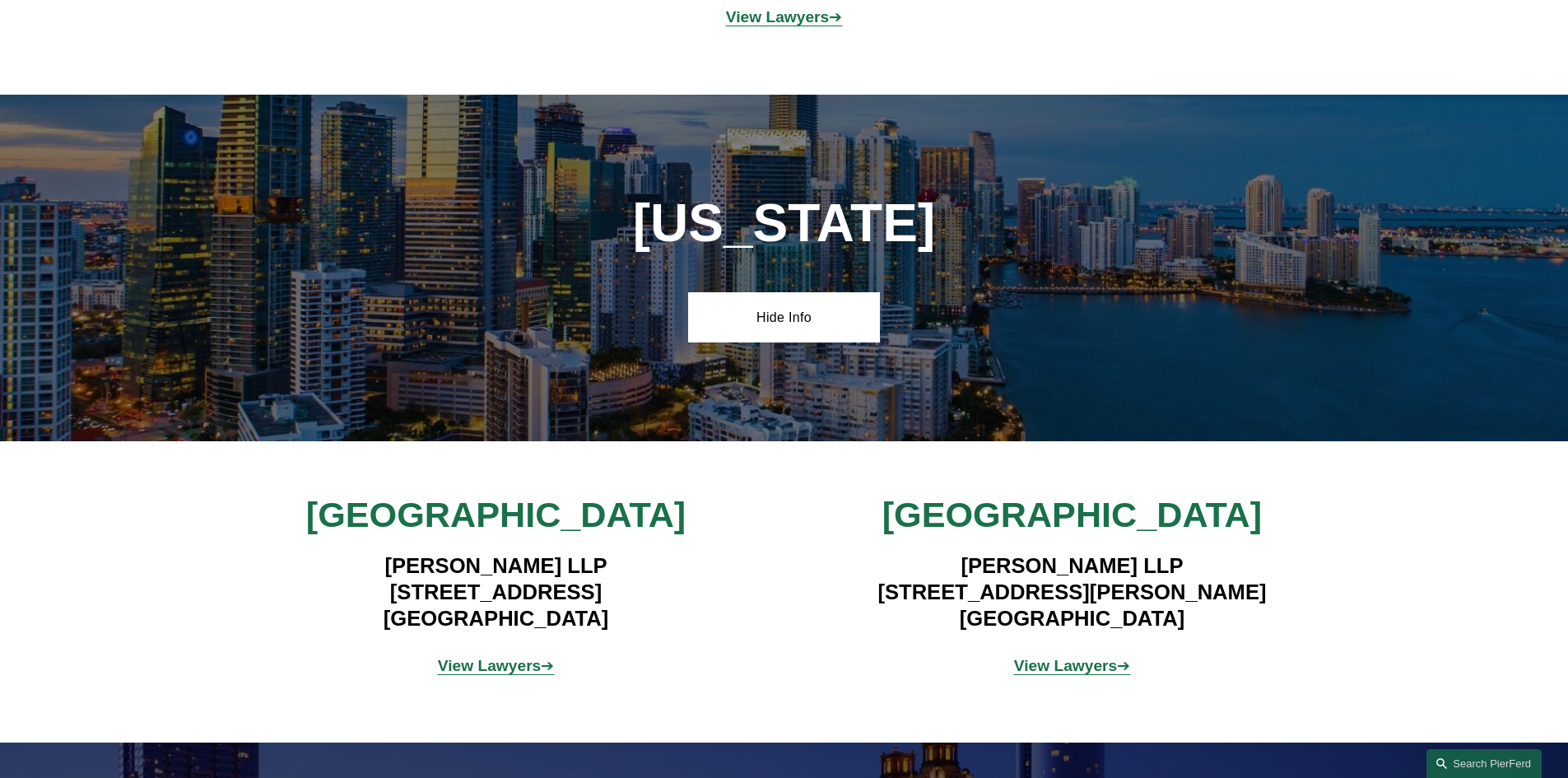
scroll to position [3456, 0]
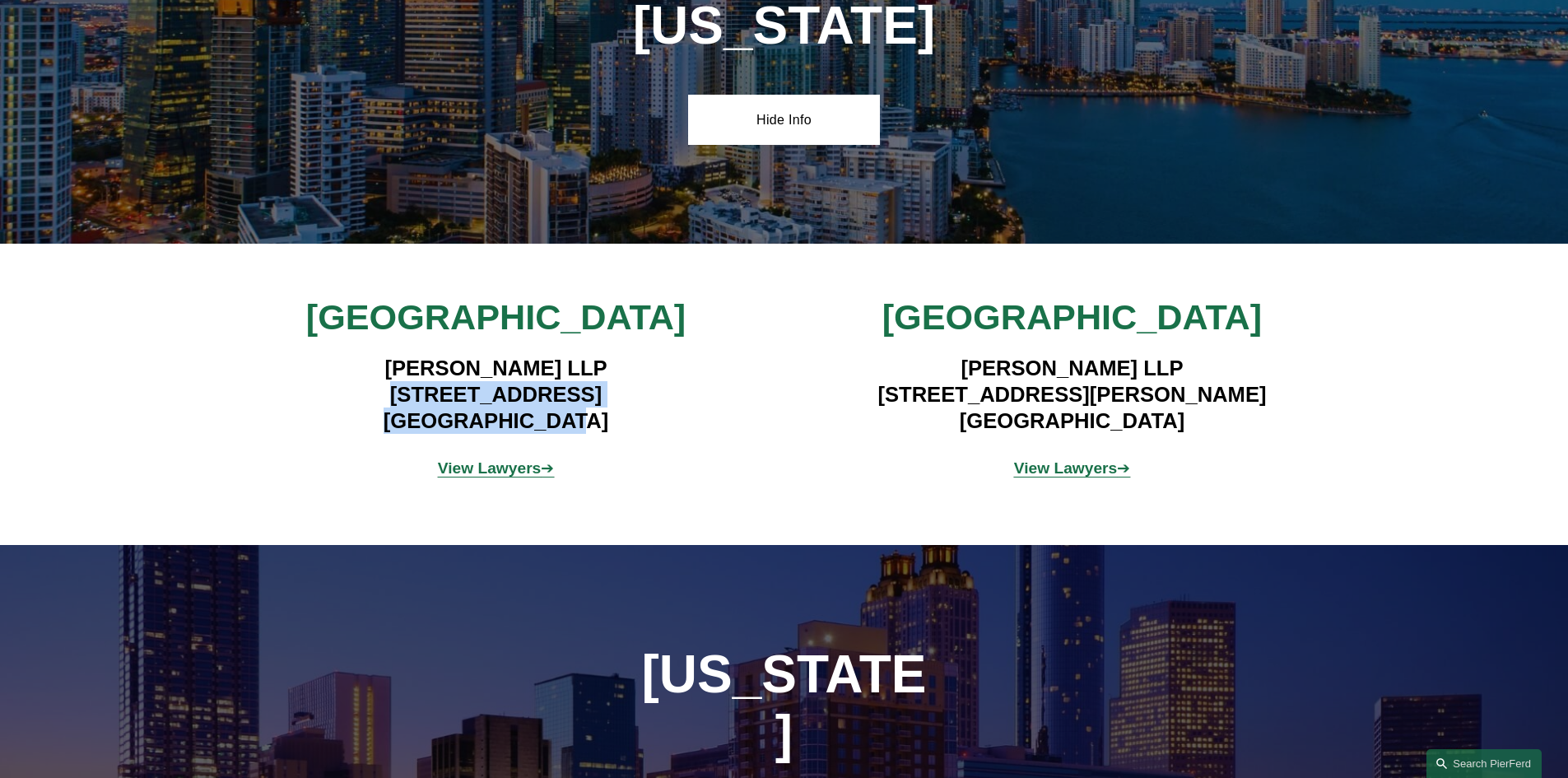
drag, startPoint x: 339, startPoint y: 382, endPoint x: 596, endPoint y: 414, distance: 259.0
click at [596, 414] on h4 "[PERSON_NAME] LLP [STREET_ADDRESS]" at bounding box center [496, 394] width 480 height 80
copy h4 "[STREET_ADDRESS]"
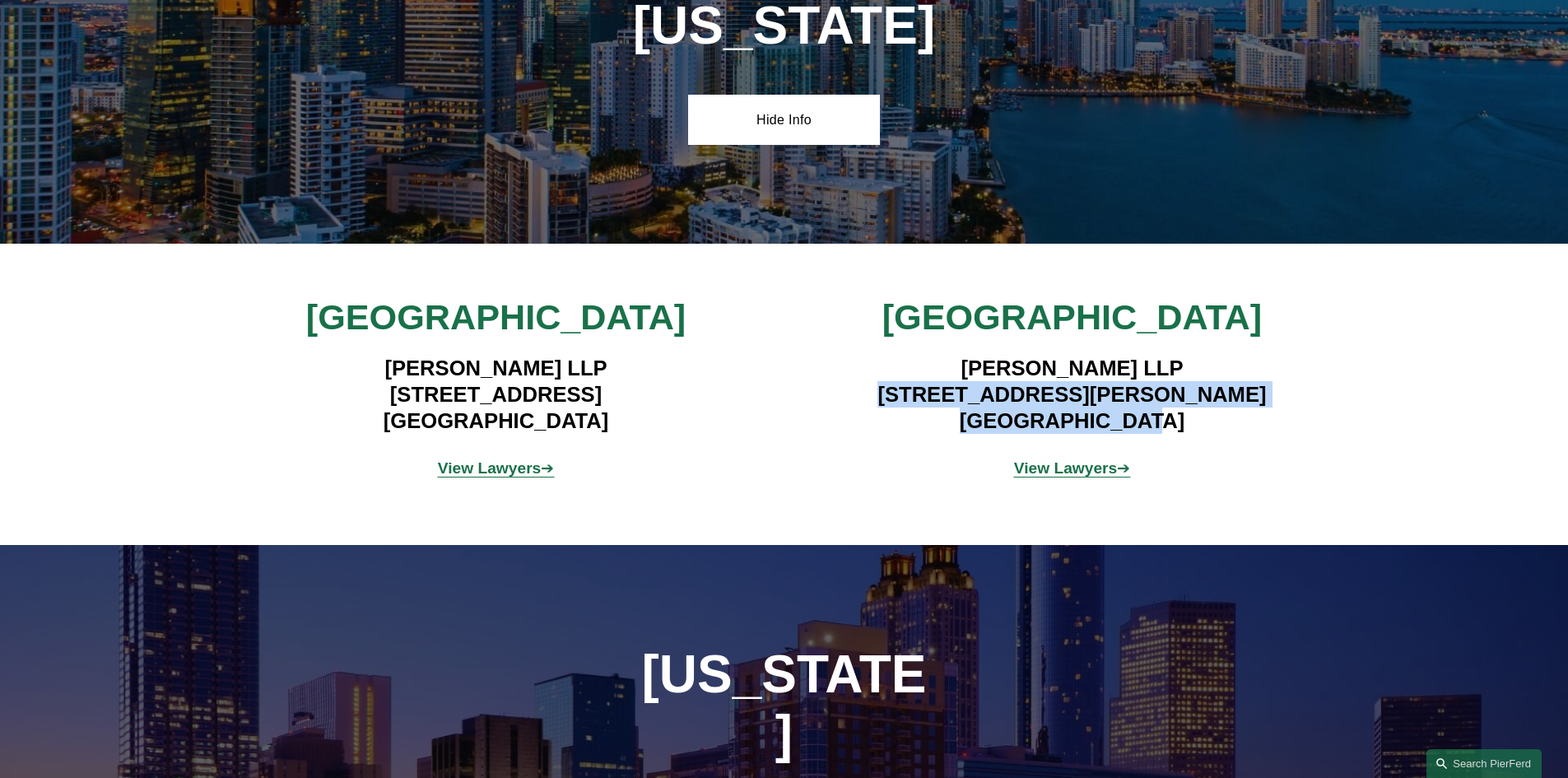
drag, startPoint x: 963, startPoint y: 403, endPoint x: 1173, endPoint y: 422, distance: 210.9
click at [1173, 422] on h4 "[PERSON_NAME] LLP [STREET_ADDRESS][PERSON_NAME]" at bounding box center [1071, 394] width 480 height 80
copy h4 "[STREET_ADDRESS][PERSON_NAME]"
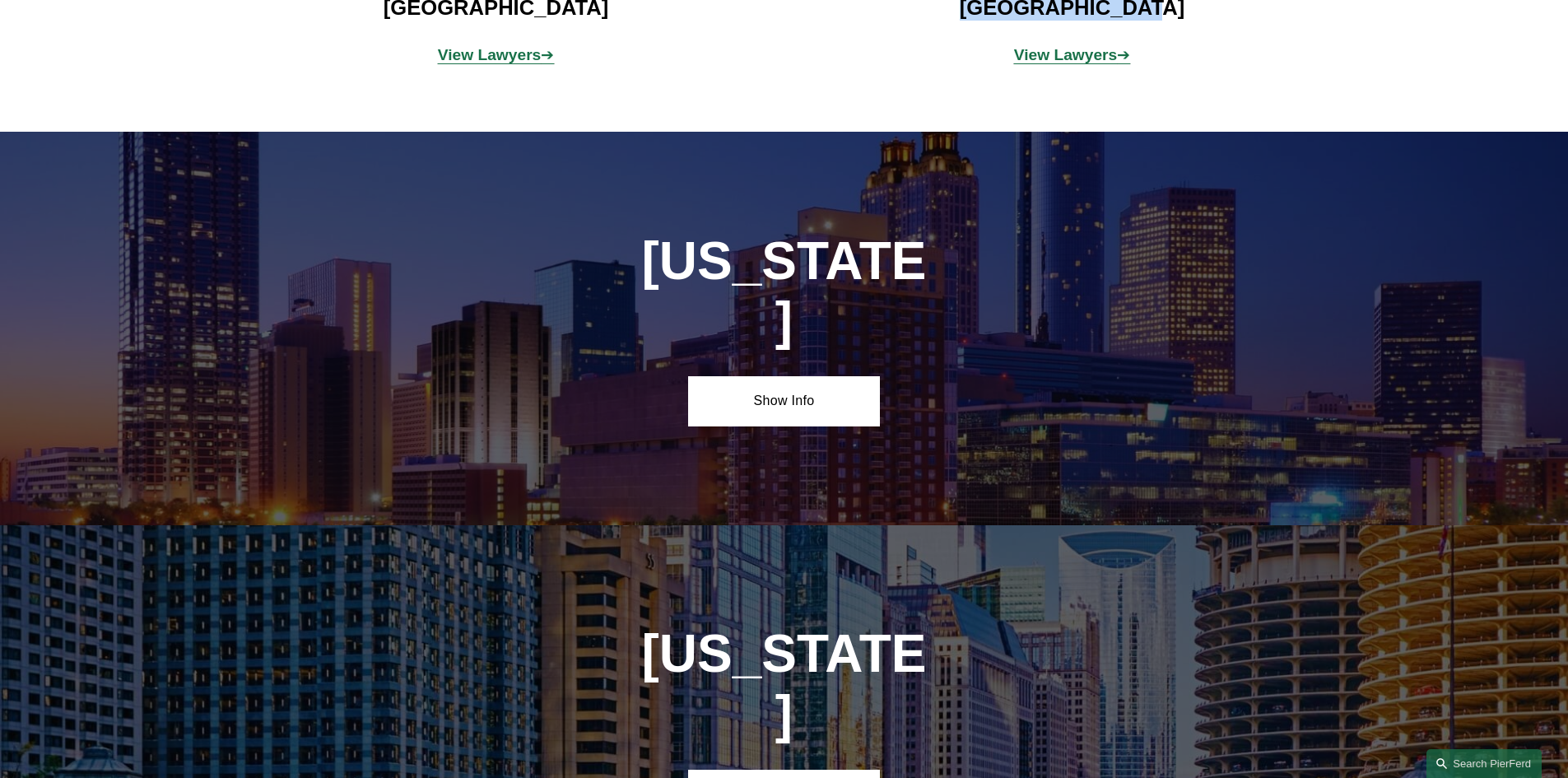
scroll to position [3949, 0]
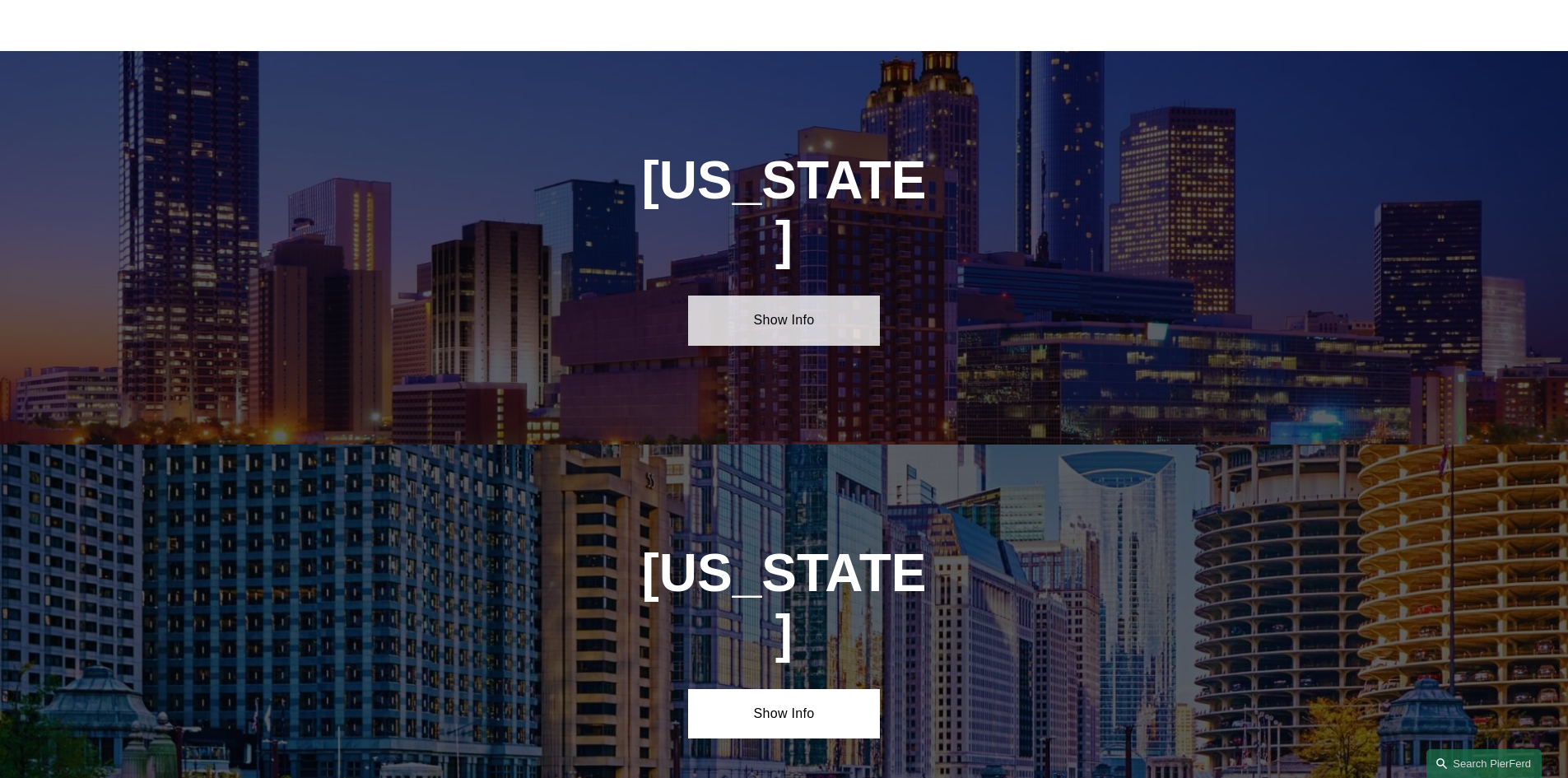
click at [772, 295] on link "Show Info" at bounding box center [783, 319] width 192 height 50
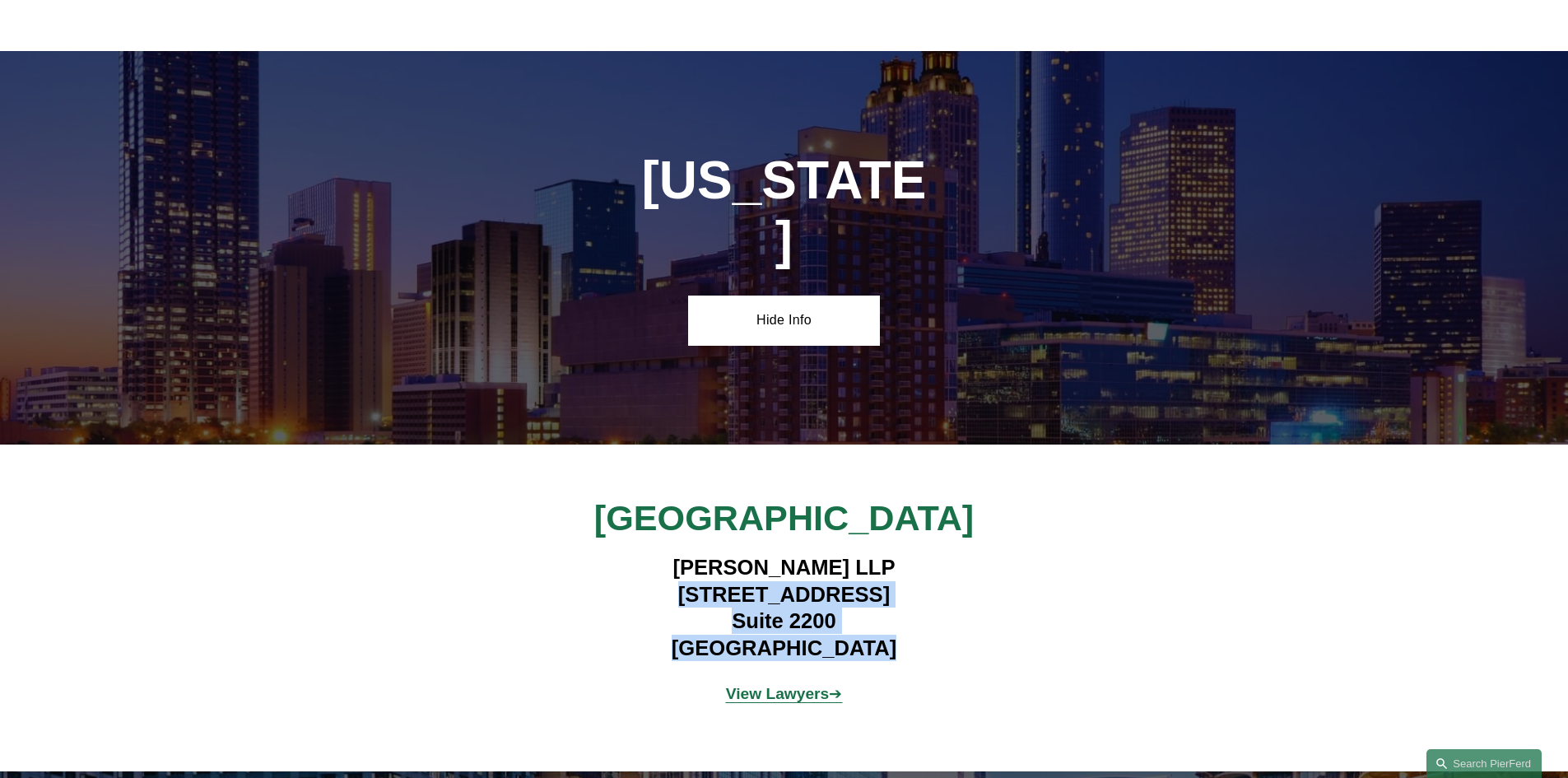
drag, startPoint x: 653, startPoint y: 545, endPoint x: 910, endPoint y: 594, distance: 261.6
click at [910, 594] on h4 "[PERSON_NAME] LLP [STREET_ADDRESS]" at bounding box center [784, 608] width 480 height 107
copy h4 "[STREET_ADDRESS]"
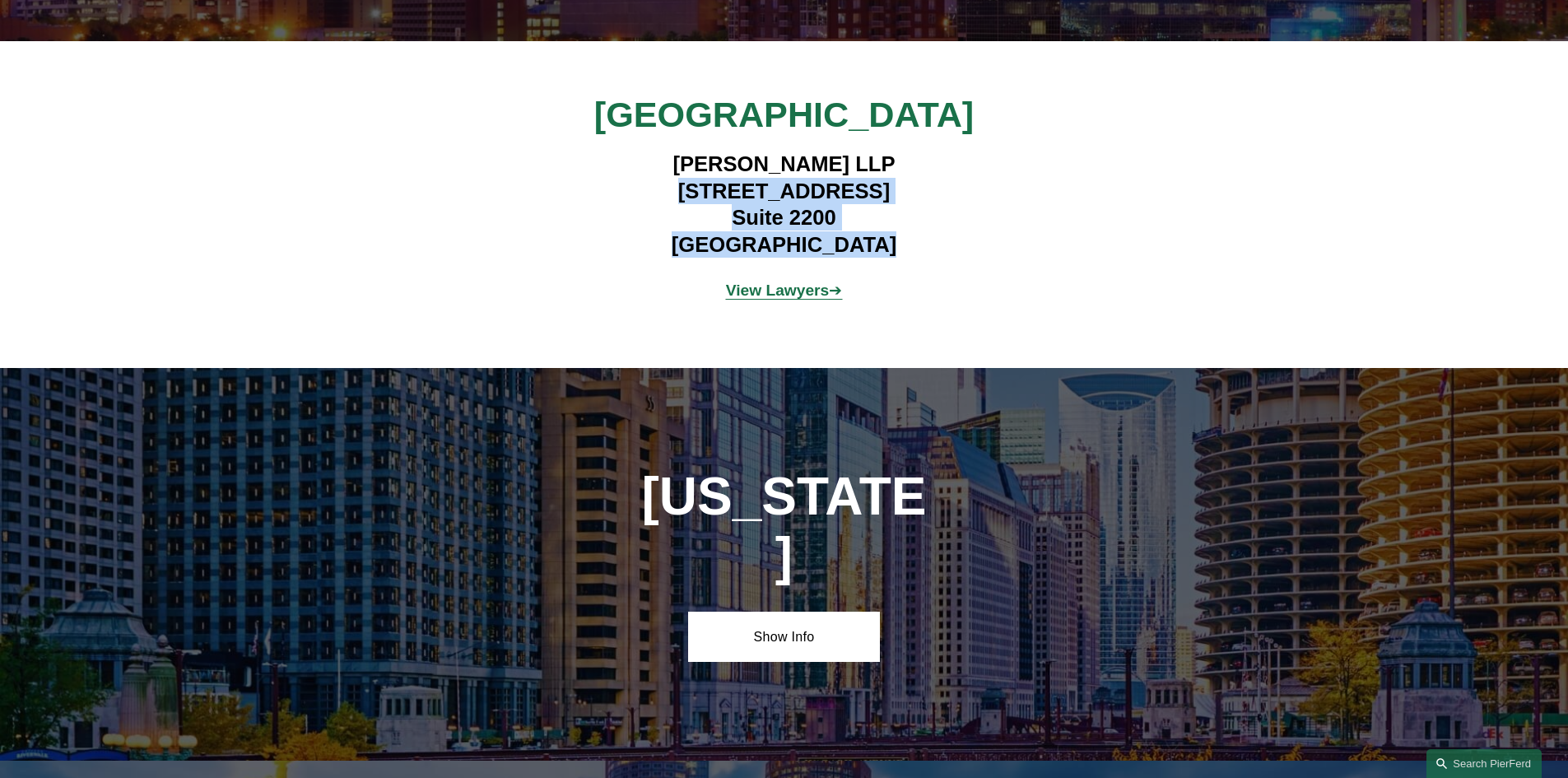
scroll to position [4443, 0]
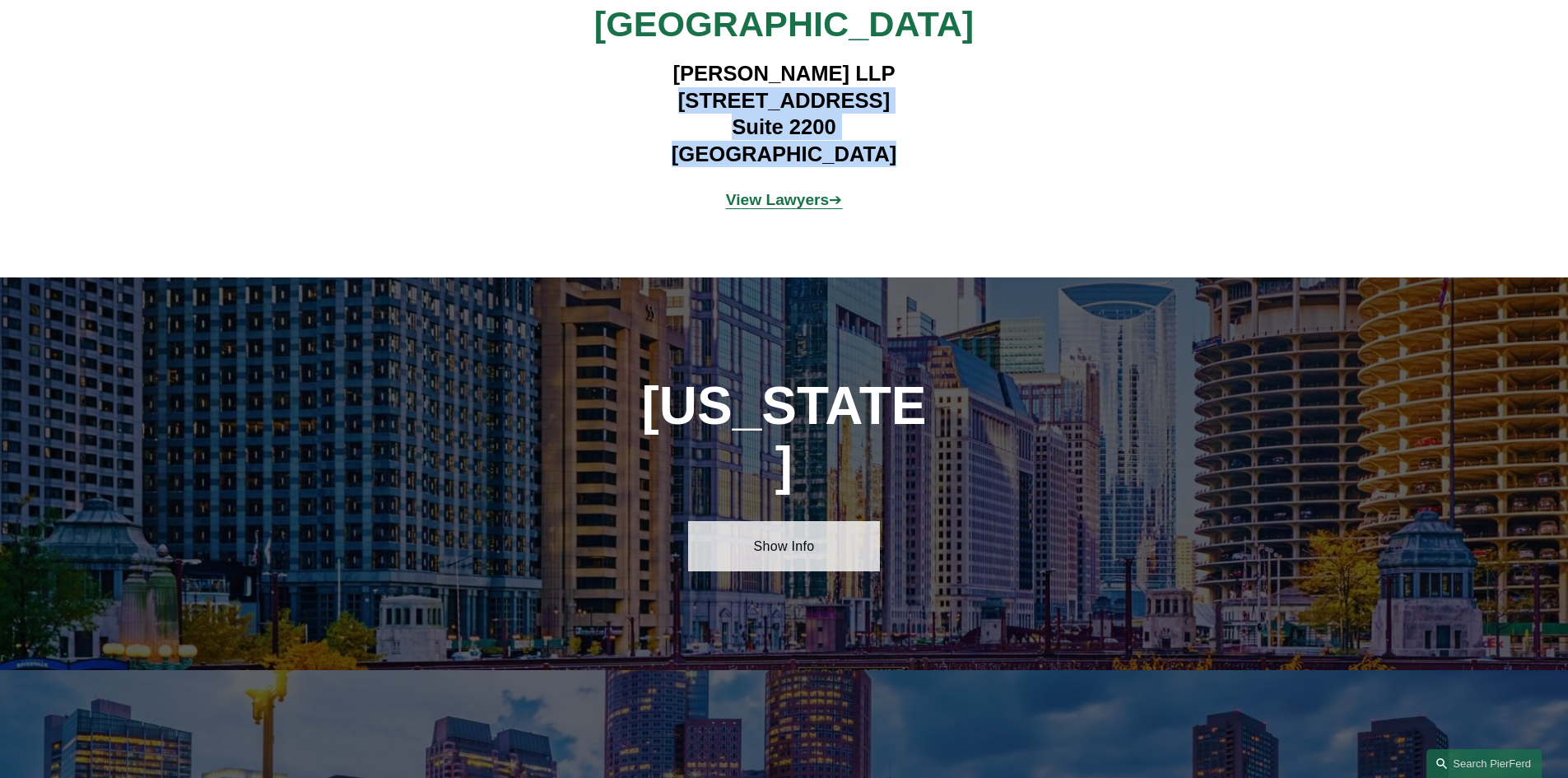
click at [804, 521] on link "Show Info" at bounding box center [783, 545] width 192 height 50
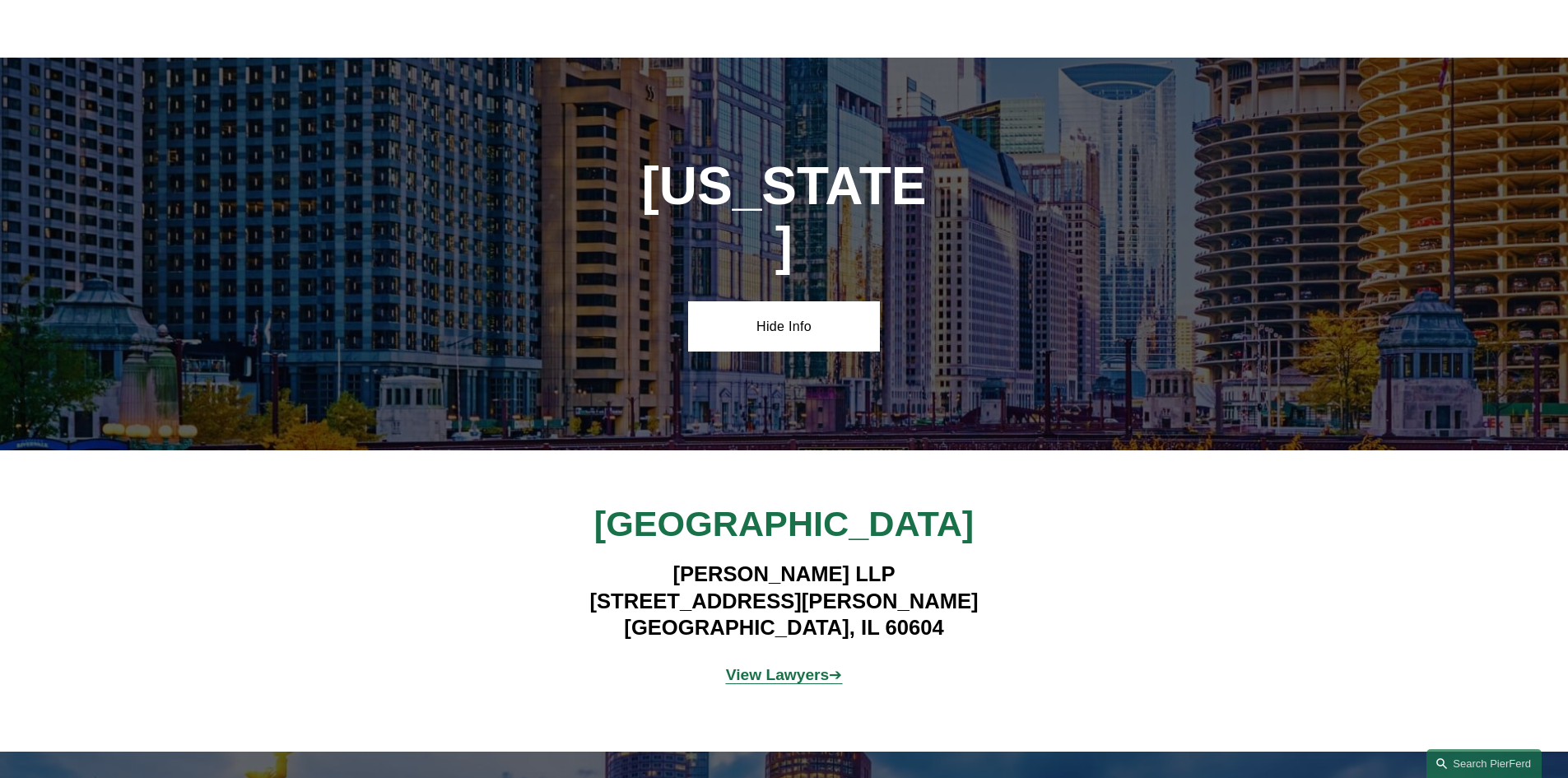
scroll to position [4690, 0]
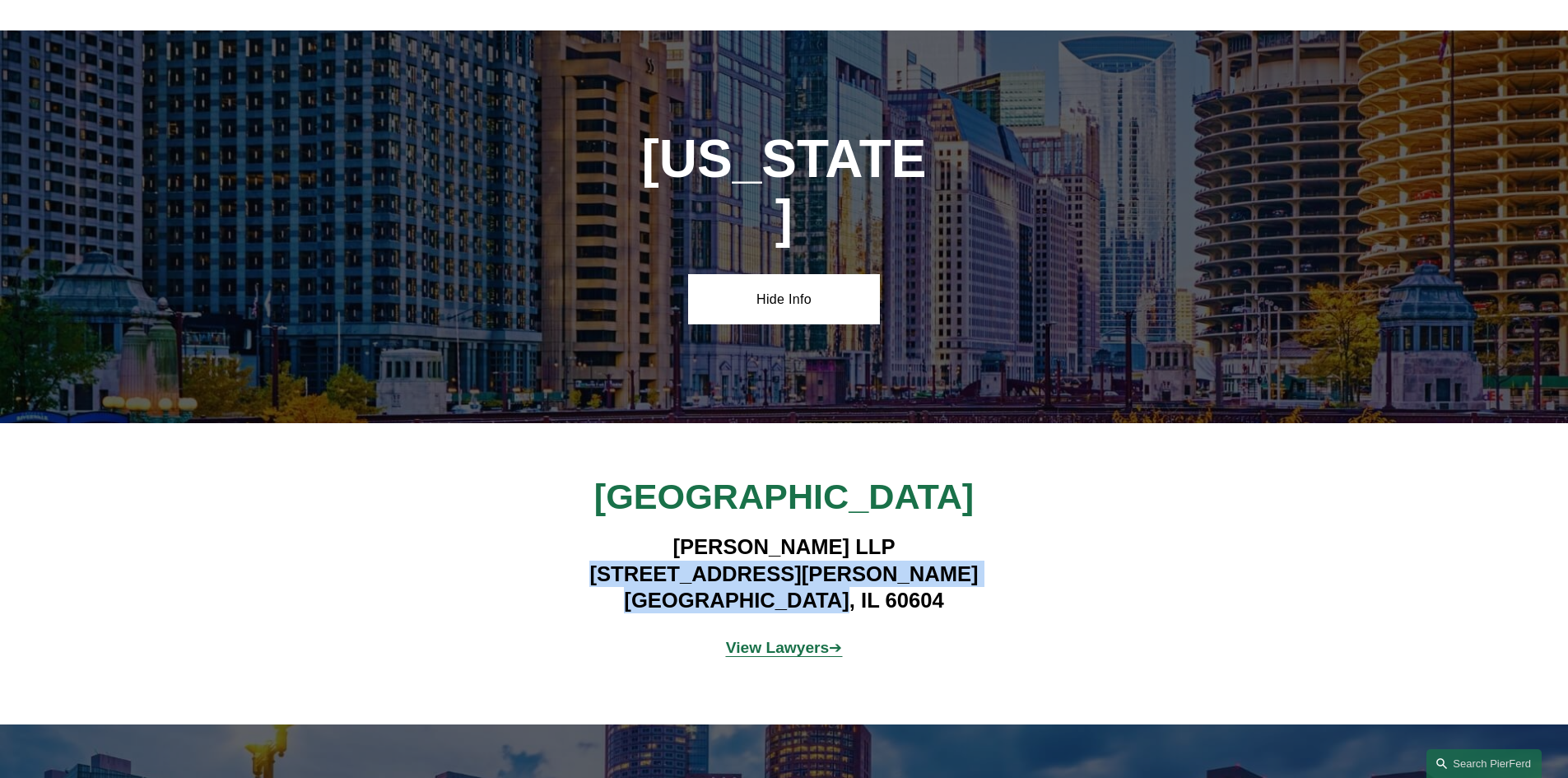
drag, startPoint x: 651, startPoint y: 474, endPoint x: 893, endPoint y: 504, distance: 243.9
click at [893, 534] on h4 "[PERSON_NAME] LLP [STREET_ADDRESS][PERSON_NAME]" at bounding box center [784, 574] width 480 height 80
copy h4 "[STREET_ADDRESS][PERSON_NAME]"
